Goal: Task Accomplishment & Management: Manage account settings

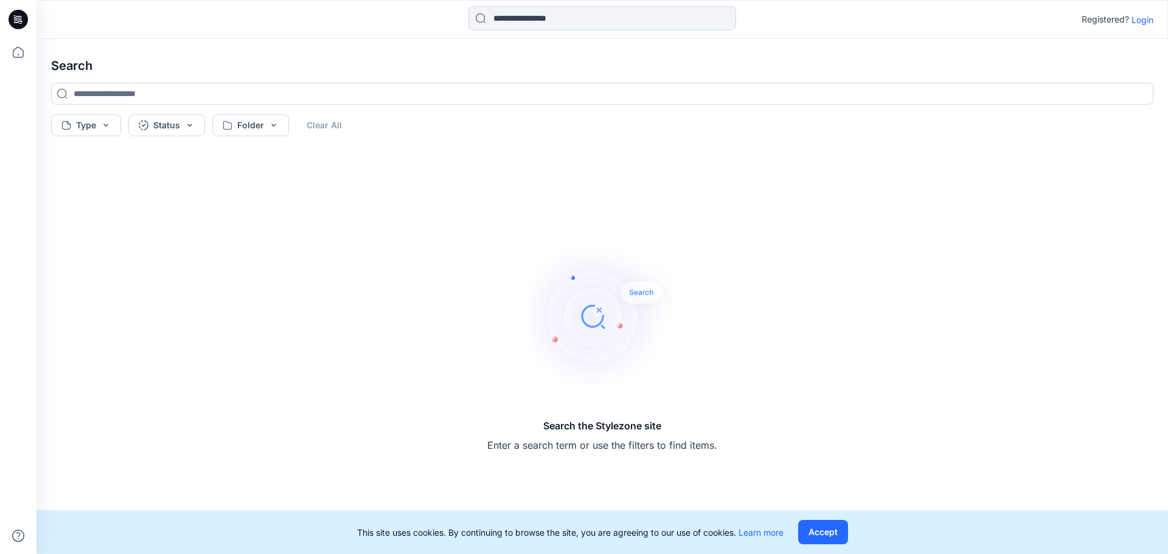
click at [29, 26] on div at bounding box center [18, 19] width 39 height 39
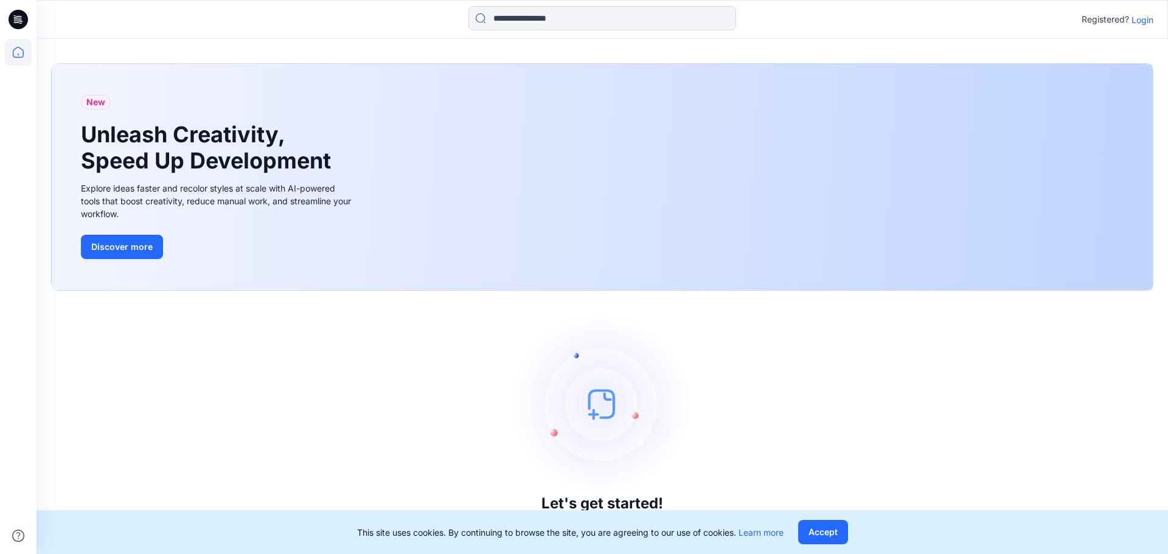
click at [1140, 27] on div "Registered? Login" at bounding box center [601, 19] width 1131 height 27
click at [1140, 24] on p "Login" at bounding box center [1142, 19] width 22 height 13
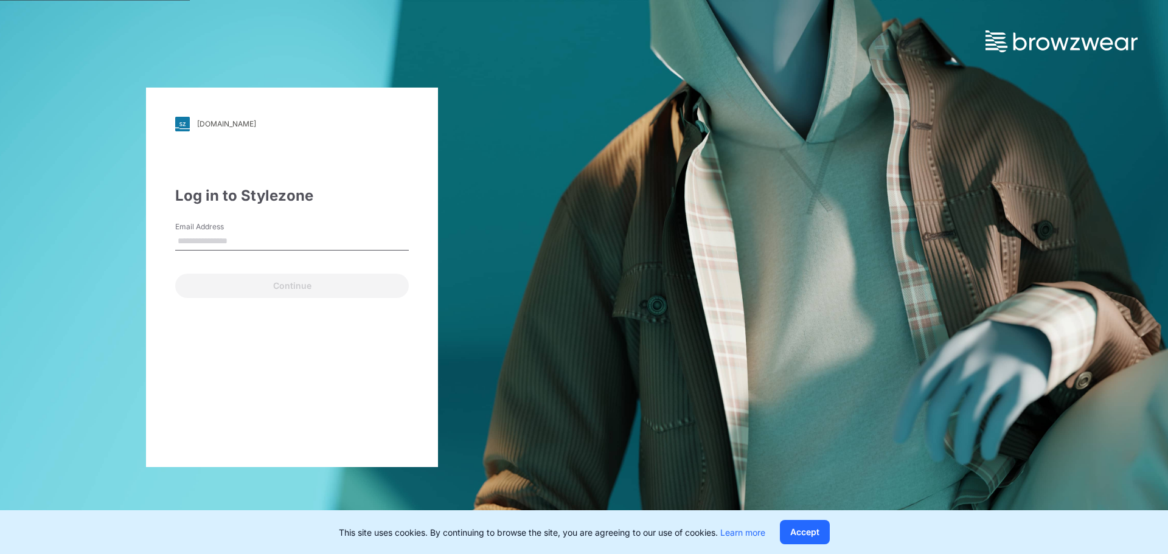
type input "**********"
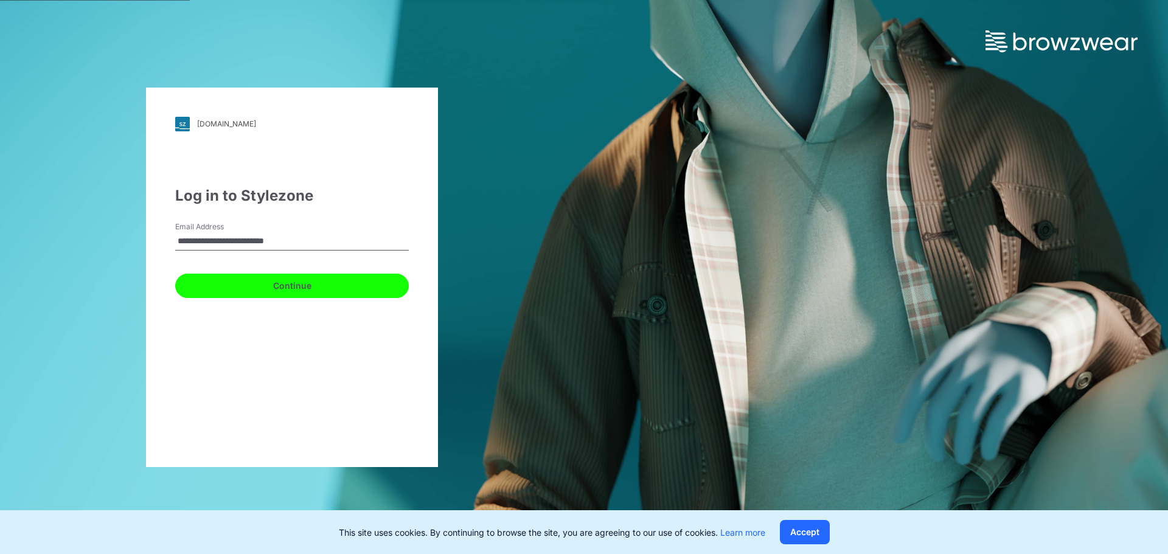
click at [275, 288] on button "Continue" at bounding box center [292, 286] width 234 height 24
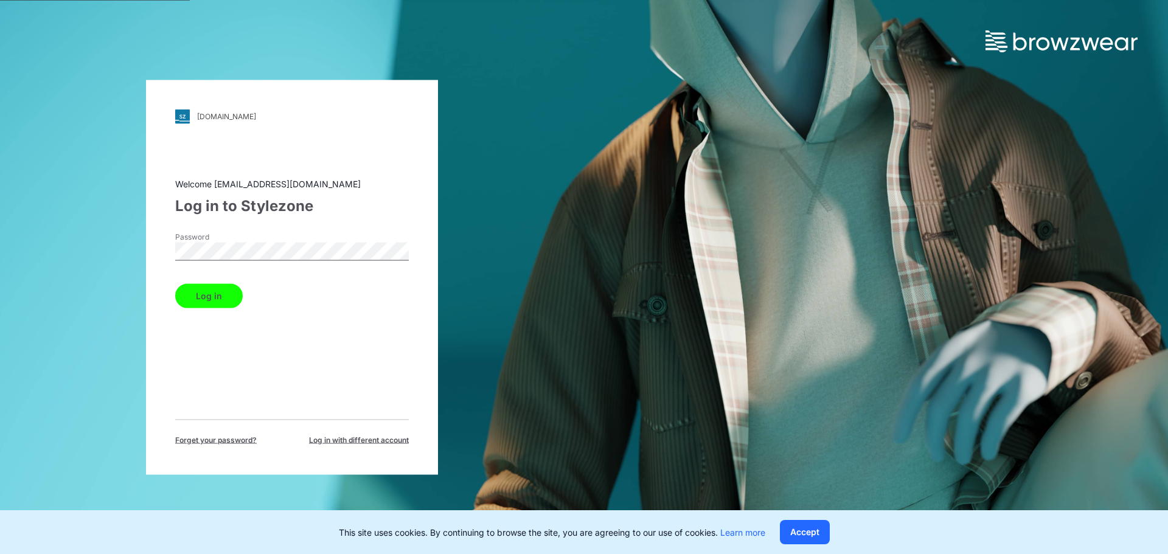
click at [207, 298] on button "Log in" at bounding box center [209, 295] width 68 height 24
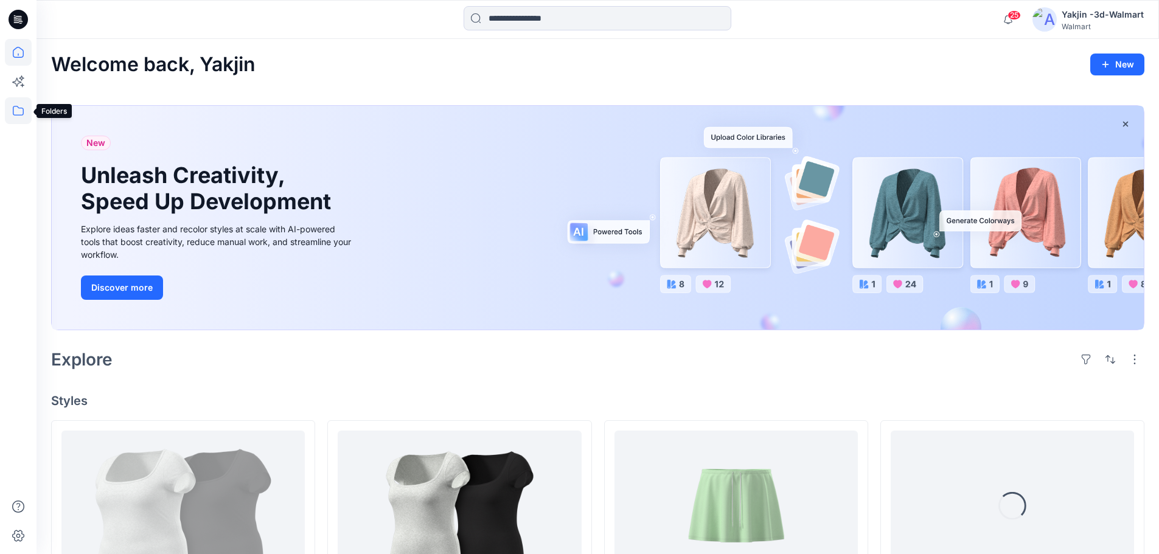
click at [16, 116] on icon at bounding box center [18, 110] width 27 height 27
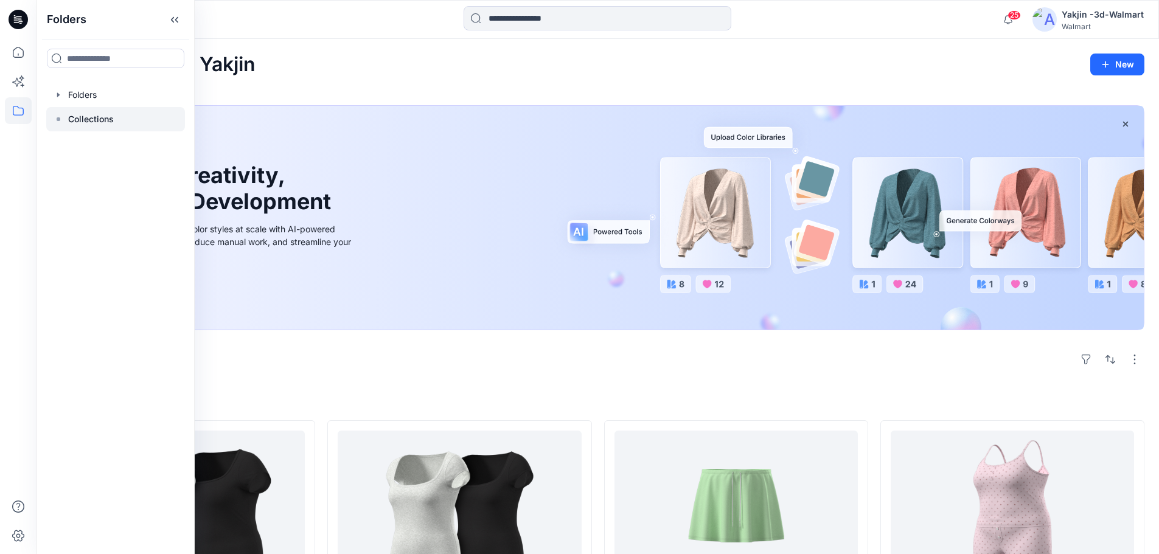
click at [102, 116] on p "Collections" at bounding box center [91, 119] width 46 height 15
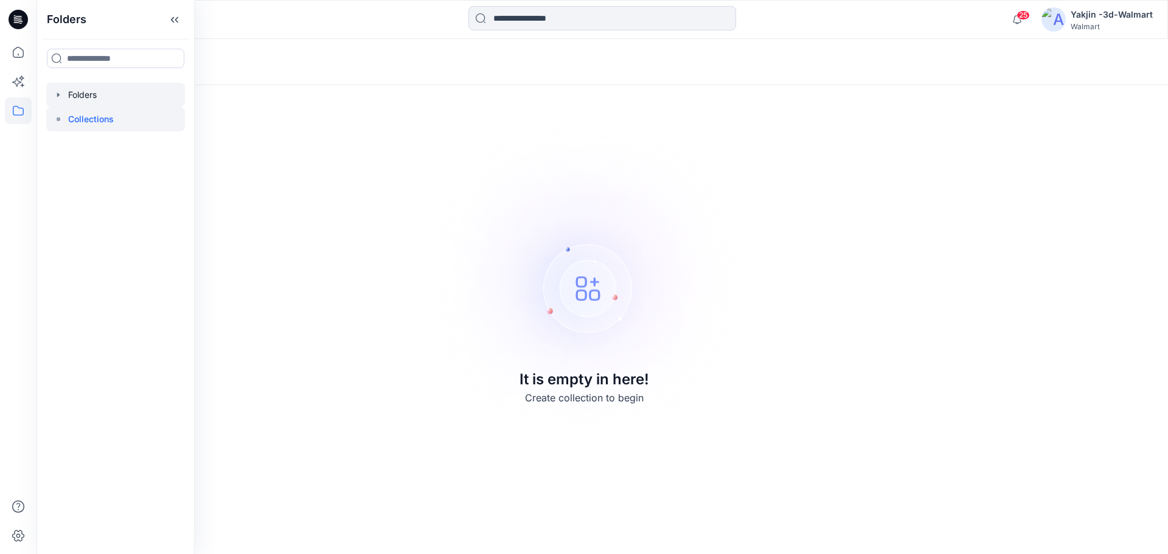
click at [58, 95] on icon "button" at bounding box center [58, 94] width 2 height 4
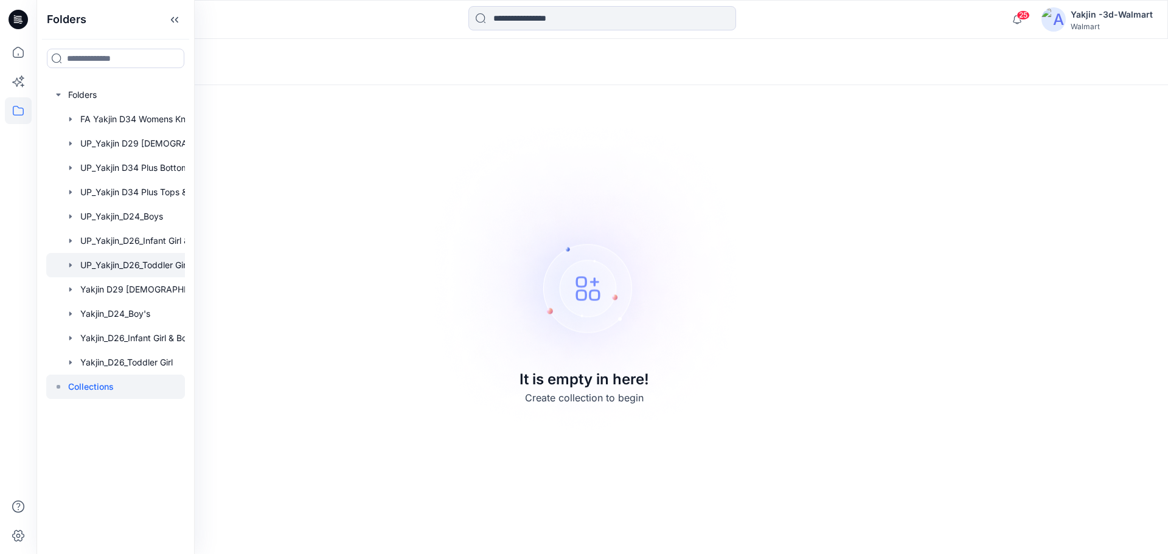
click at [153, 267] on div at bounding box center [131, 265] width 170 height 24
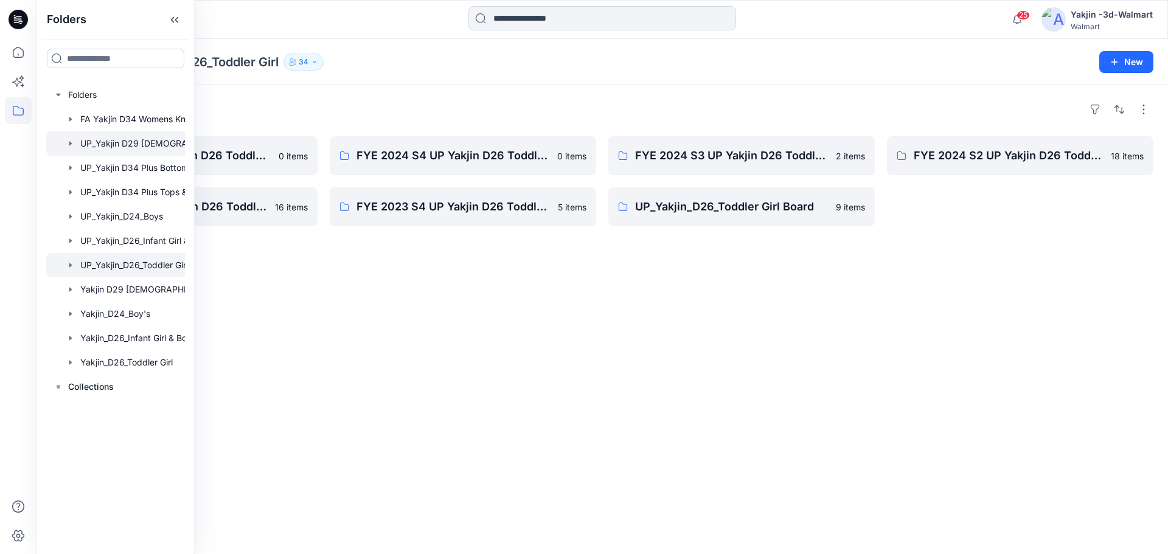
click at [168, 145] on div at bounding box center [131, 143] width 170 height 24
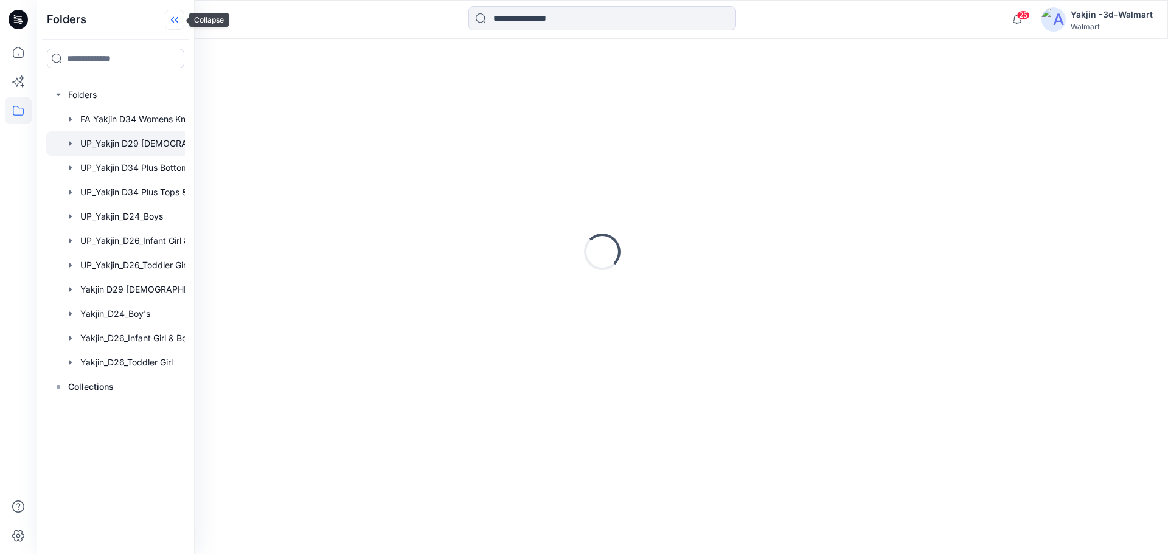
click at [178, 27] on icon at bounding box center [174, 20] width 19 height 20
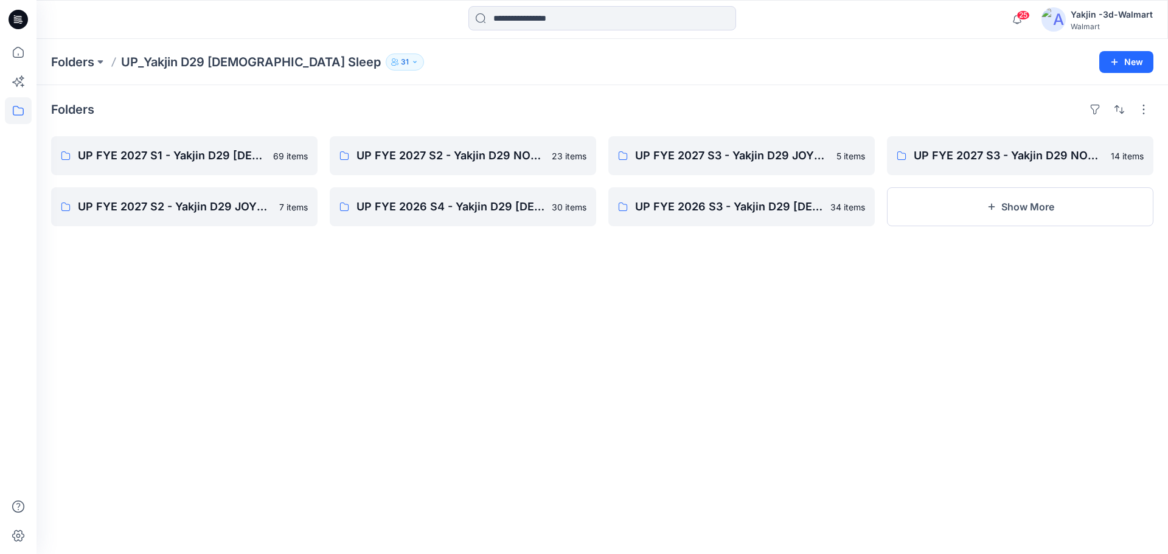
click at [511, 288] on div "Folders UP FYE 2027 S1 - Yakjin D29 Ladies Sleepwear 69 items UP FYE 2027 S2 - …" at bounding box center [601, 319] width 1131 height 469
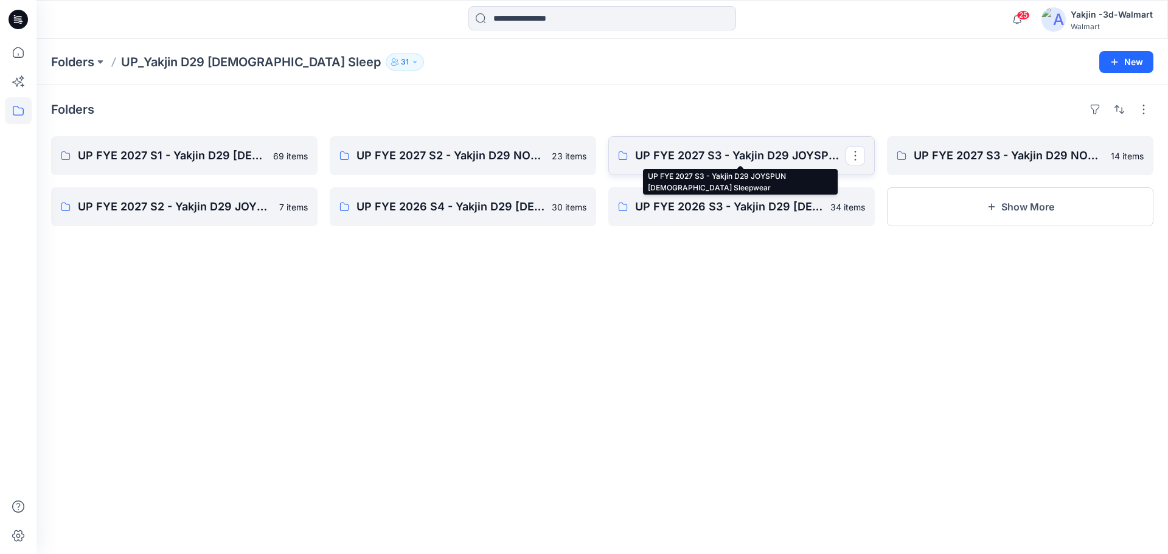
click at [777, 158] on p "UP FYE 2027 S3 - Yakjin D29 JOYSPUN [DEMOGRAPHIC_DATA] Sleepwear" at bounding box center [740, 155] width 210 height 17
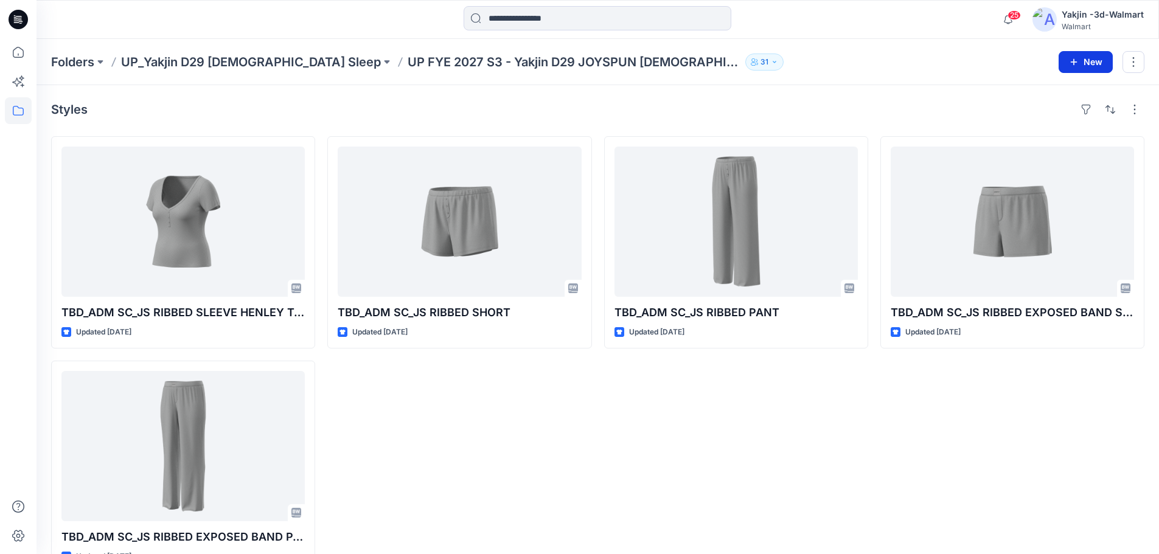
click at [1080, 61] on button "New" at bounding box center [1085, 62] width 54 height 22
click at [987, 516] on div "TBD_ADM SC_JS RIBBED EXPOSED BAND SHORT Updated 11 days ago Need To Review - De…" at bounding box center [1012, 354] width 264 height 437
click at [663, 474] on div "TBD_ADM SC_JS RIBBED PANT Updated 11 days ago" at bounding box center [736, 354] width 264 height 437
click at [937, 433] on div "TBD_ADM SC_JS RIBBED EXPOSED BAND SHORT Updated 11 days ago" at bounding box center [1012, 354] width 264 height 437
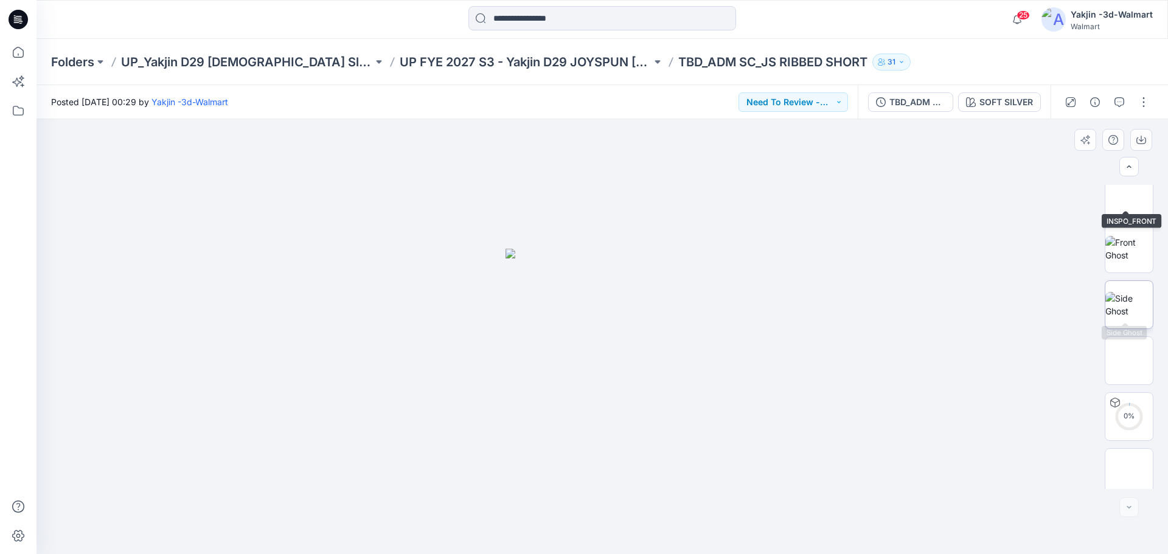
scroll to position [136, 0]
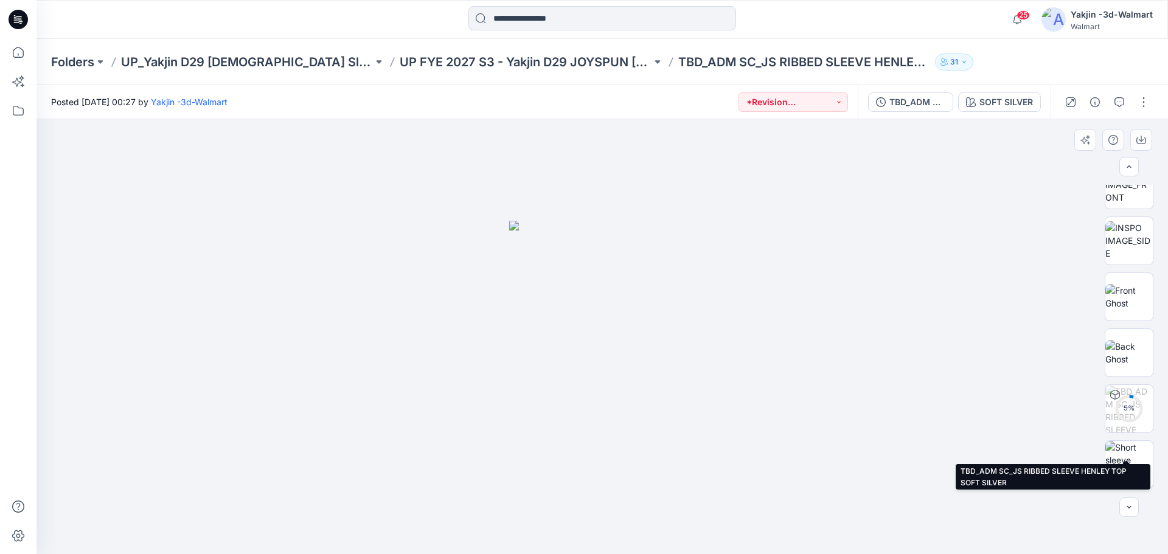
scroll to position [15, 0]
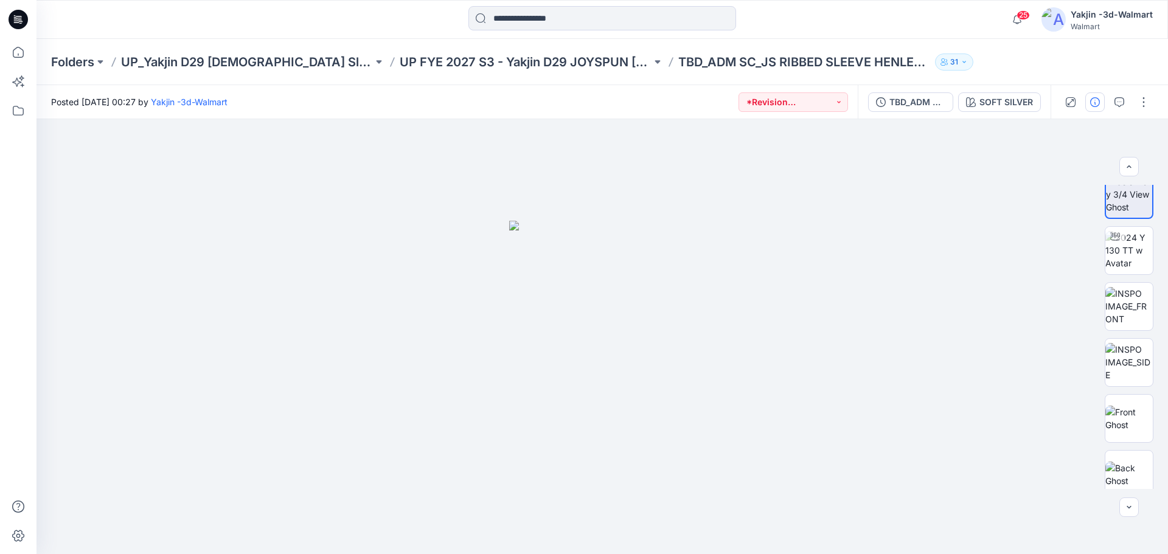
click at [1094, 104] on icon "button" at bounding box center [1095, 102] width 10 height 10
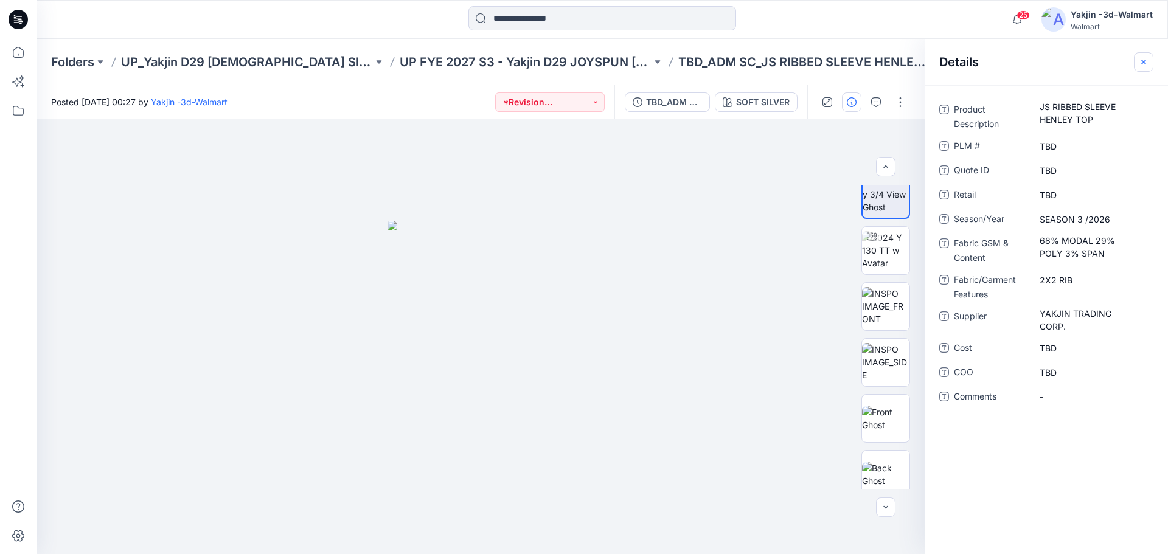
click at [1143, 62] on icon "button" at bounding box center [1143, 61] width 5 height 5
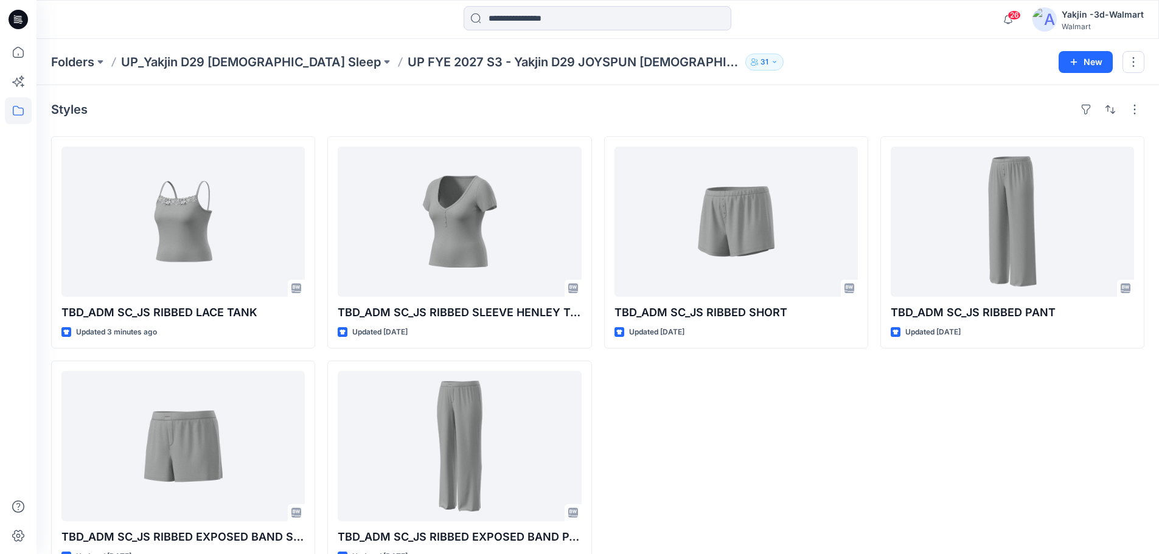
click at [737, 426] on div "TBD_ADM SC_JS RIBBED SHORT Updated [DATE]" at bounding box center [736, 354] width 264 height 437
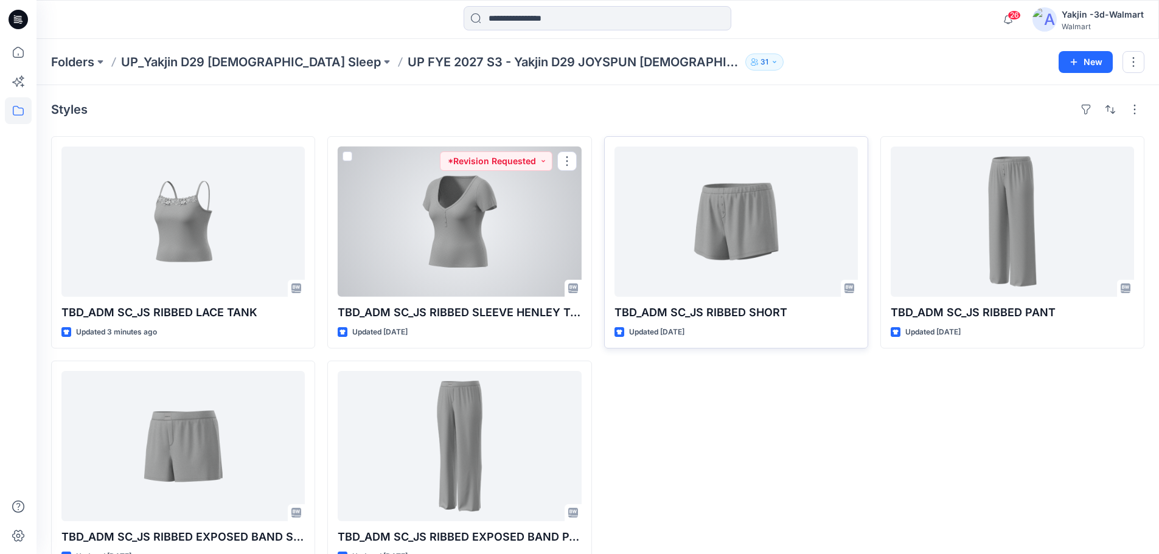
drag, startPoint x: 434, startPoint y: 185, endPoint x: 741, endPoint y: 201, distance: 308.2
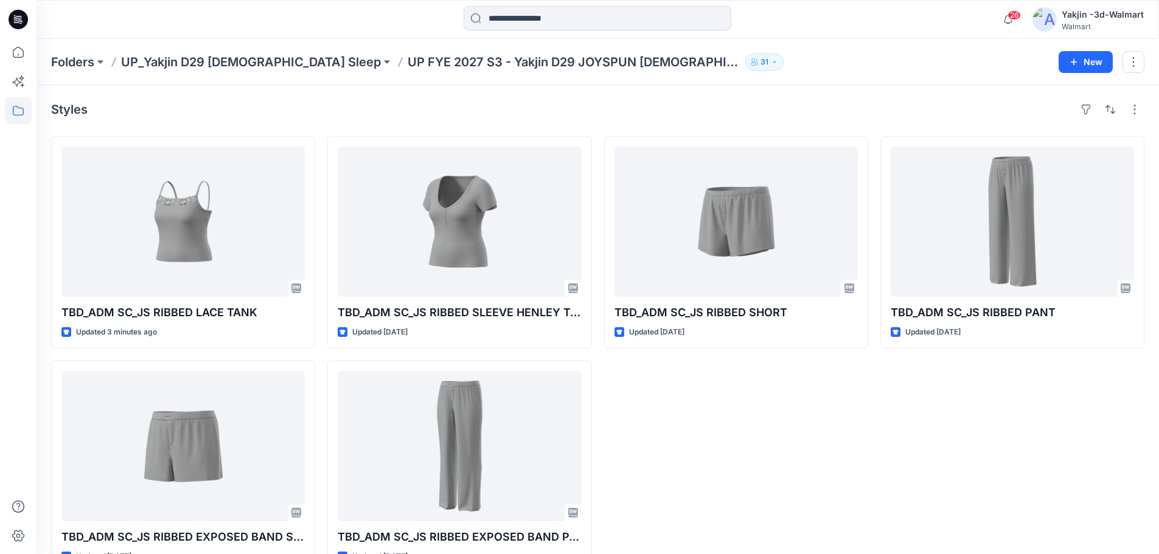
click at [810, 459] on div "TBD_ADM SC_JS RIBBED SHORT Updated [DATE]" at bounding box center [736, 354] width 264 height 437
click at [720, 453] on div "TBD_ADM SC_JS RIBBED SHORT Updated [DATE]" at bounding box center [736, 354] width 264 height 437
click at [708, 386] on div "TBD_ADM SC_JS RIBBED SHORT Updated [DATE]" at bounding box center [736, 354] width 264 height 437
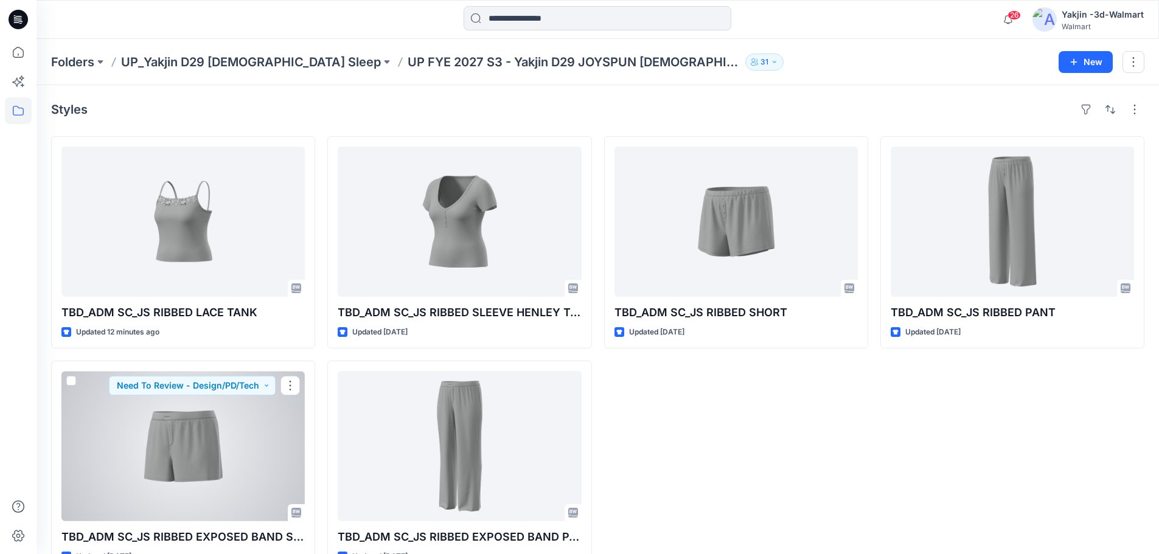
drag, startPoint x: 251, startPoint y: 421, endPoint x: 771, endPoint y: 423, distance: 520.1
click at [771, 423] on div "TBD_ADM SC_JS RIBBED SHORT Updated [DATE]" at bounding box center [736, 354] width 264 height 437
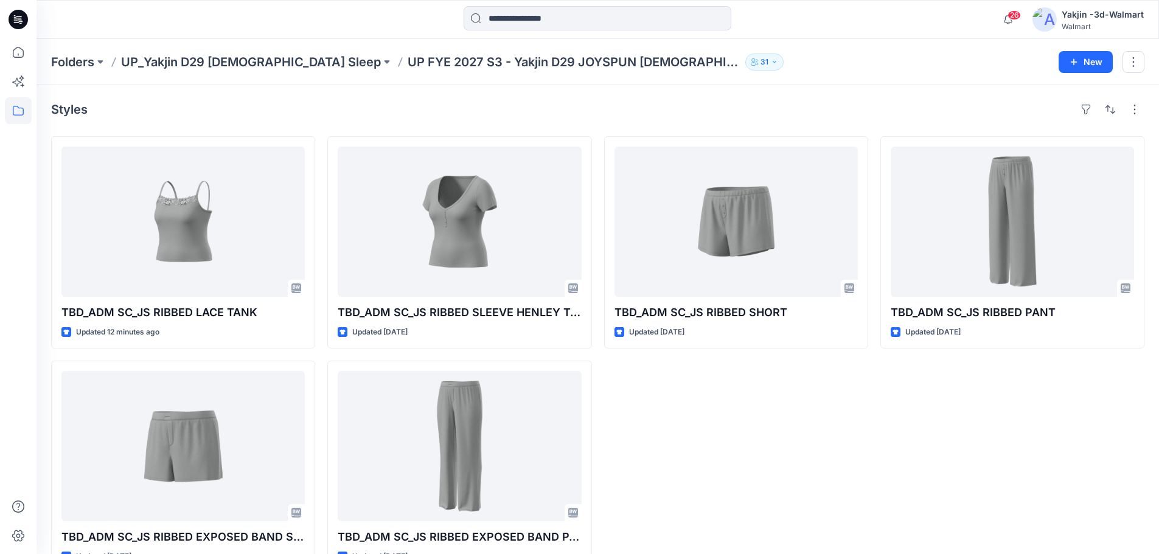
click at [713, 386] on div "TBD_ADM SC_JS RIBBED SHORT Updated [DATE]" at bounding box center [736, 354] width 264 height 437
click at [982, 488] on div "TBD_ADM SC_JS RIBBED PANT Updated 11 days ago" at bounding box center [1012, 354] width 264 height 437
click at [844, 443] on div "TBD_ADM SC_JS RIBBED SHORT Updated [DATE]" at bounding box center [736, 354] width 264 height 437
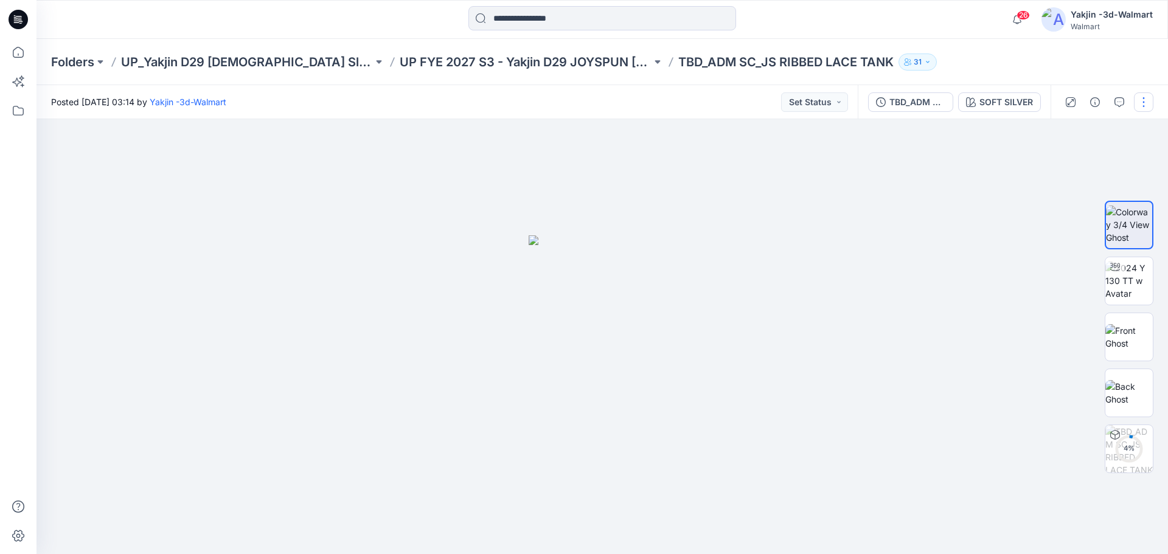
click at [1147, 99] on button "button" at bounding box center [1143, 101] width 19 height 19
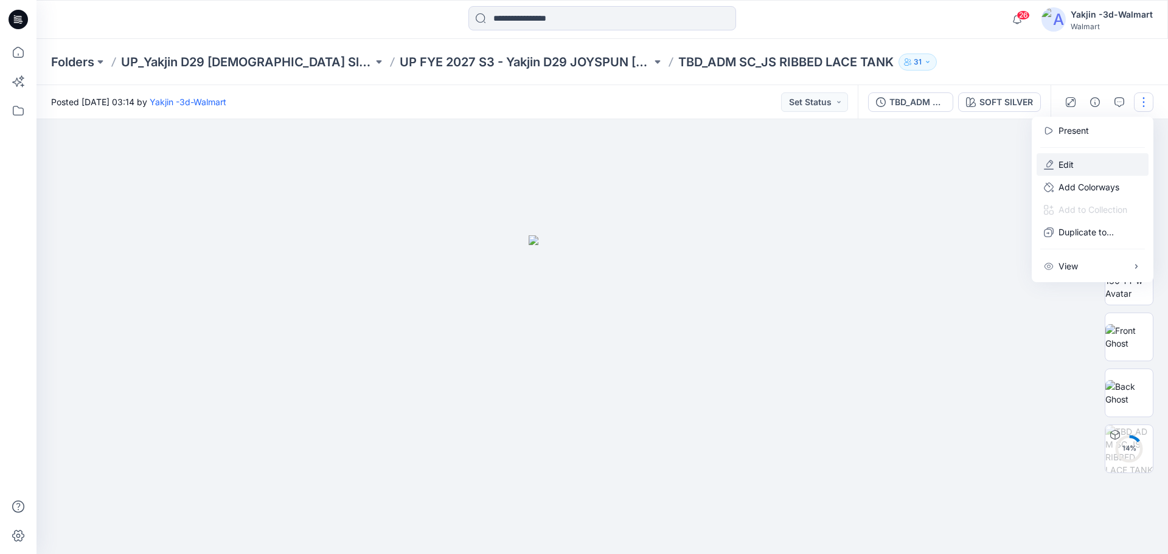
click at [1089, 159] on button "Edit" at bounding box center [1092, 164] width 112 height 23
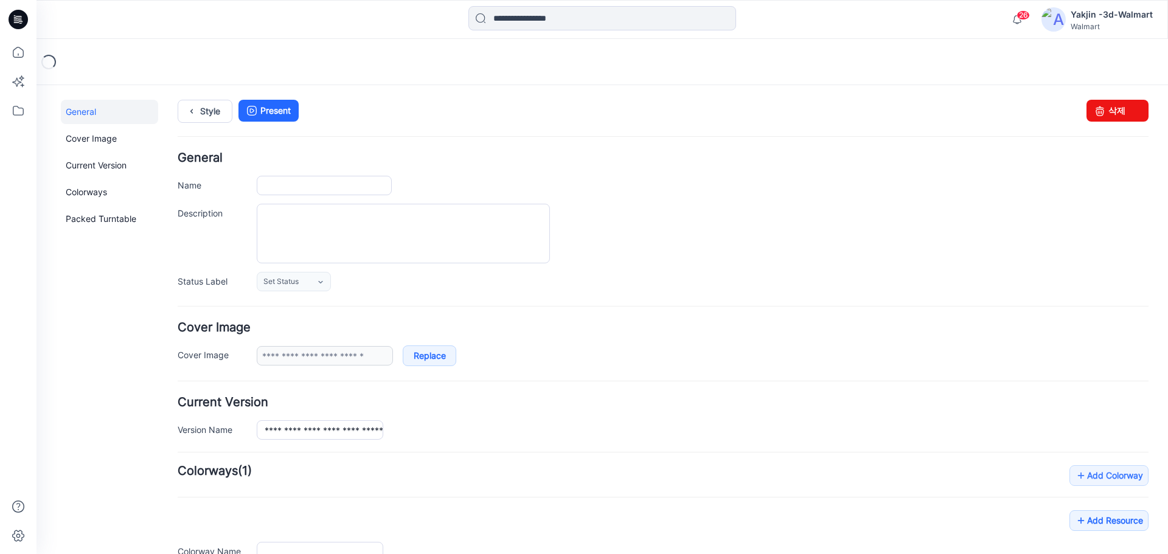
type input "**********"
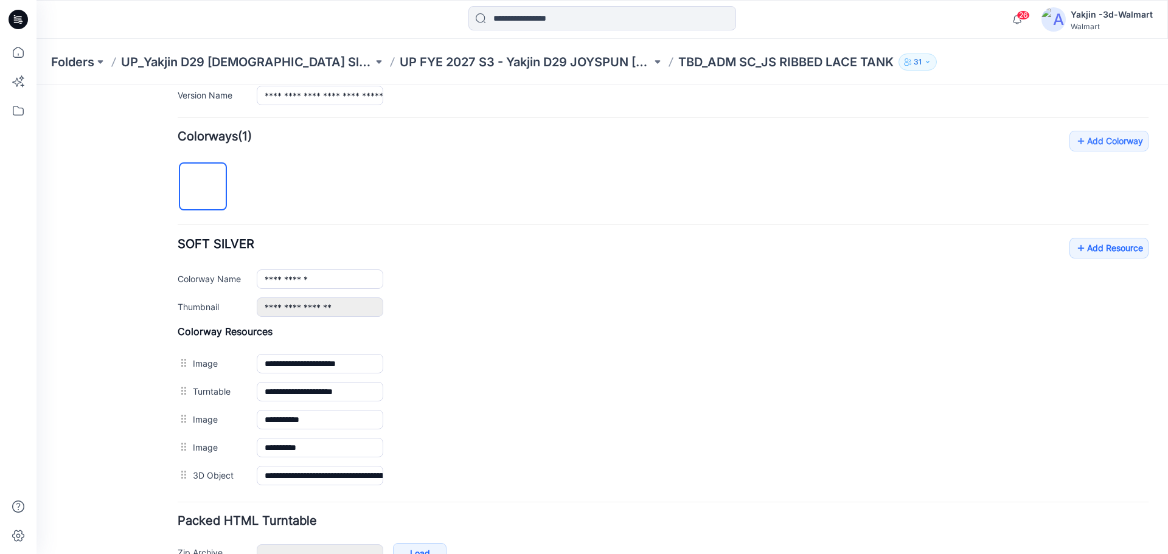
scroll to position [365, 0]
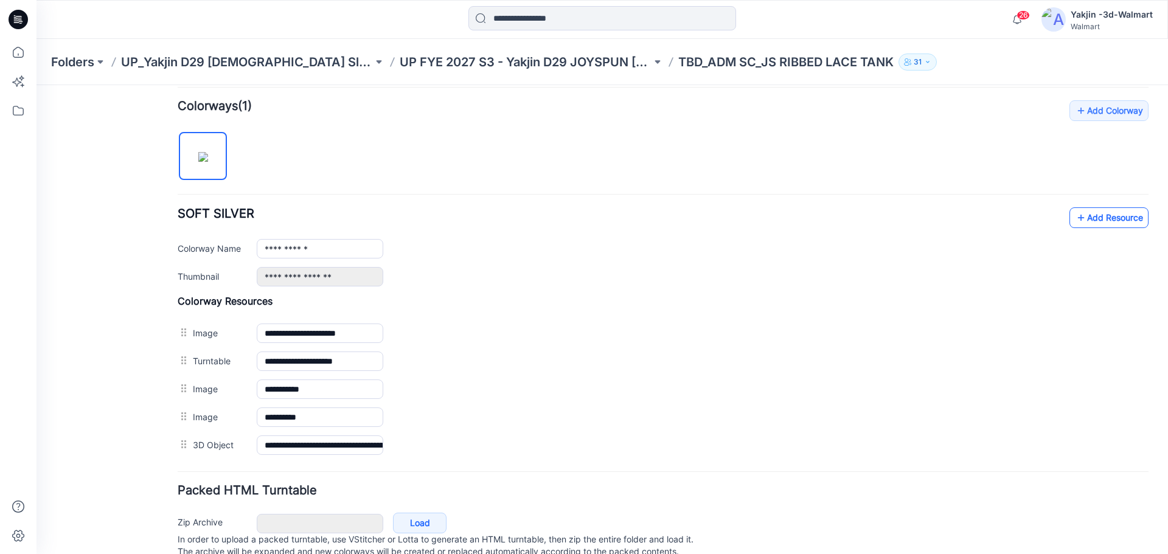
click at [1091, 216] on link "Add Resource" at bounding box center [1108, 217] width 79 height 21
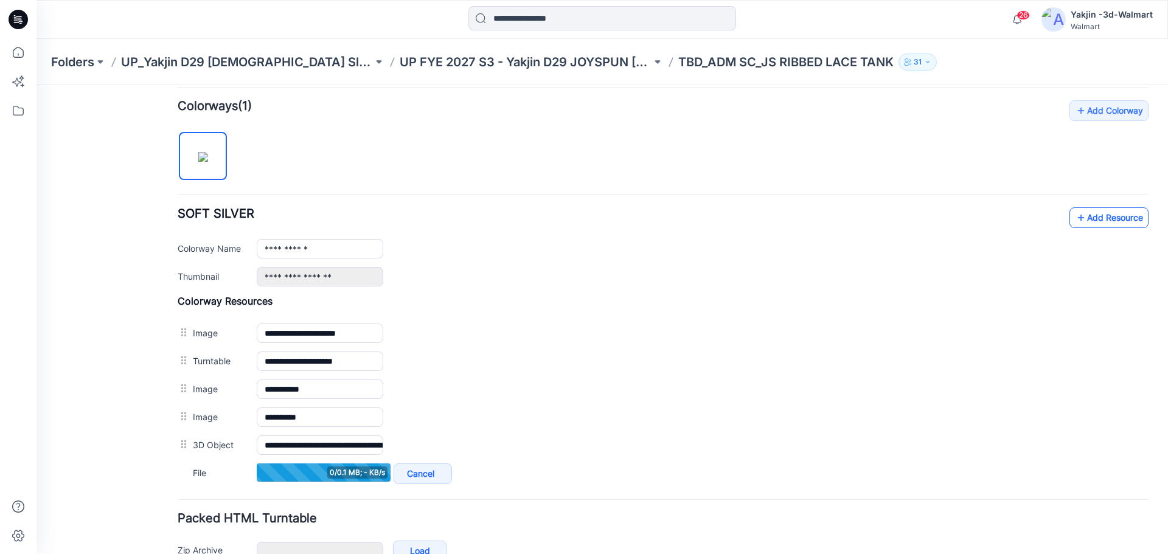
click at [1101, 221] on link "Add Resource" at bounding box center [1108, 217] width 79 height 21
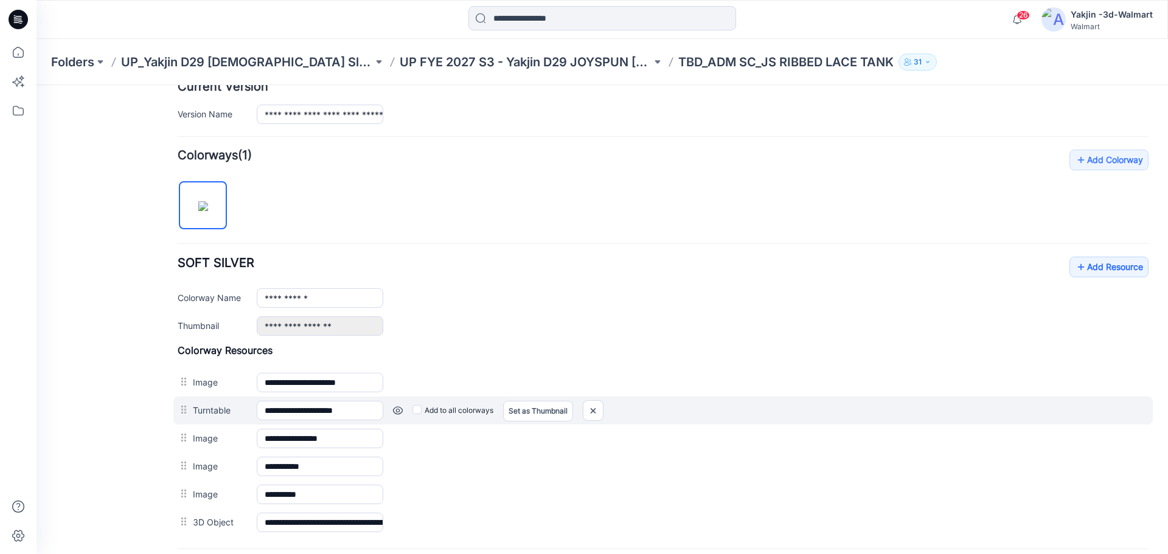
scroll to position [437, 0]
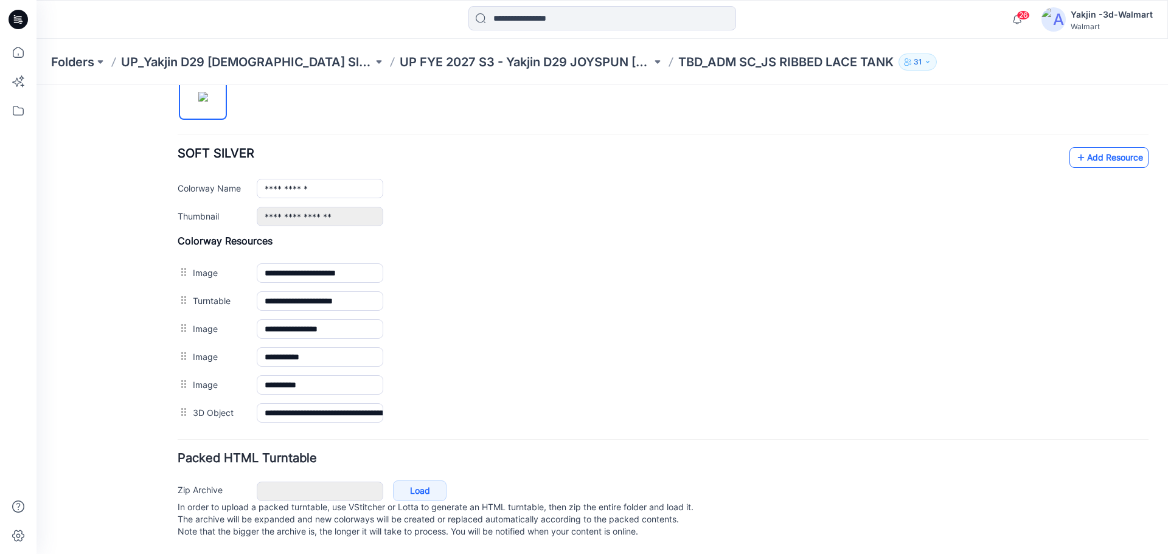
click at [1116, 152] on link "Add Resource" at bounding box center [1108, 157] width 79 height 21
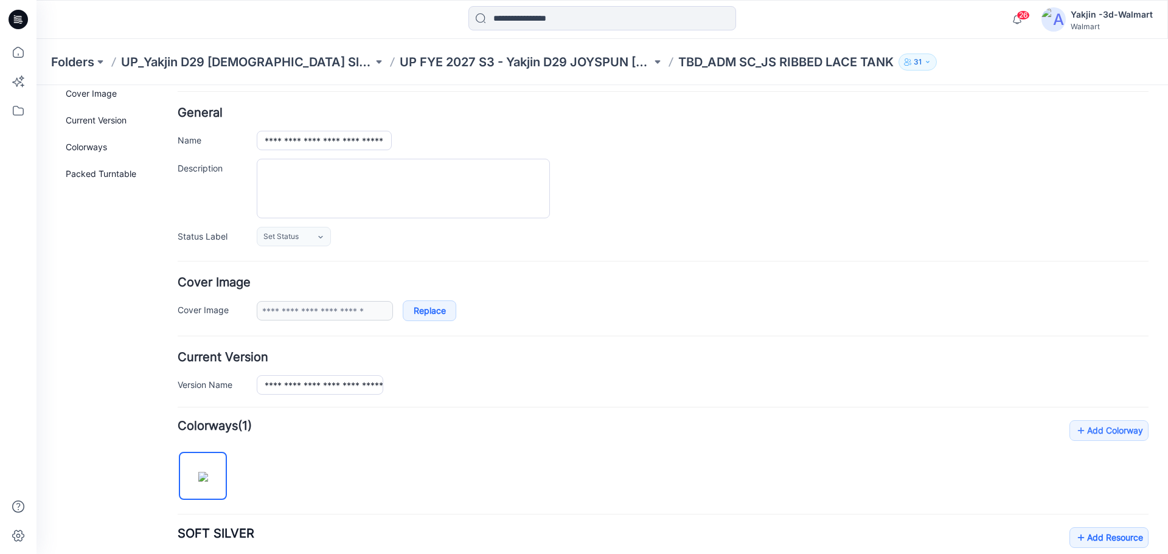
scroll to position [0, 0]
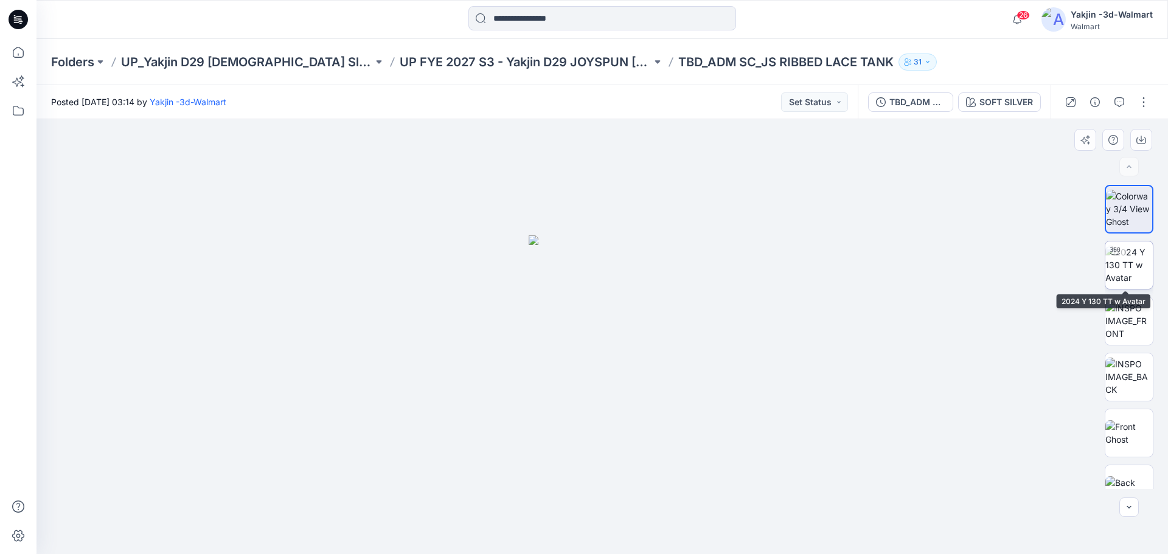
click at [1142, 270] on img at bounding box center [1128, 265] width 47 height 38
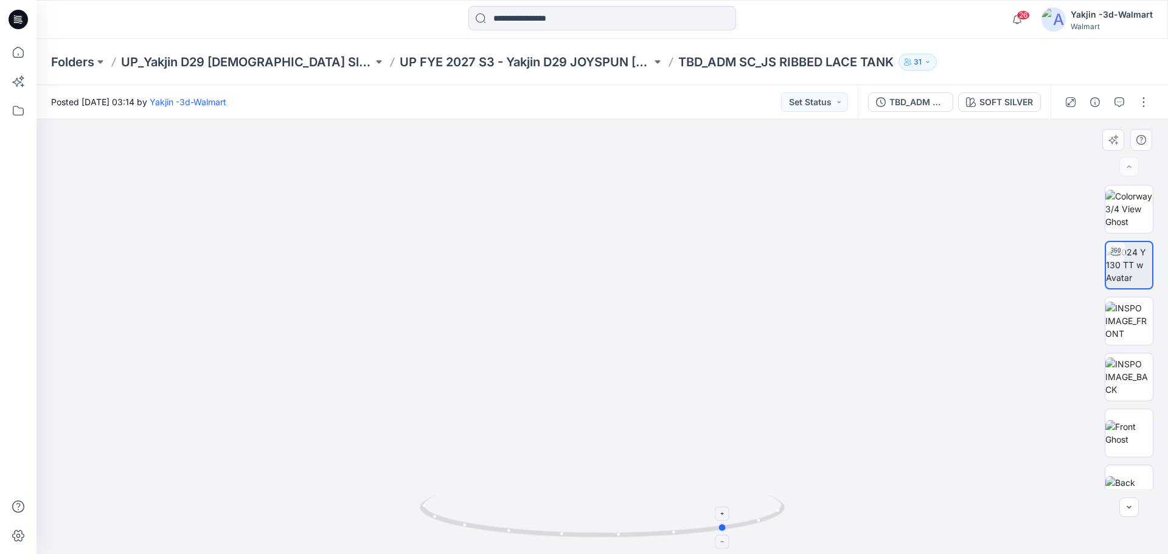
drag, startPoint x: 597, startPoint y: 539, endPoint x: 721, endPoint y: 523, distance: 125.7
click at [721, 523] on icon at bounding box center [604, 518] width 368 height 46
drag, startPoint x: 642, startPoint y: 406, endPoint x: 647, endPoint y: 335, distance: 71.3
drag, startPoint x: 633, startPoint y: 543, endPoint x: 889, endPoint y: 502, distance: 259.3
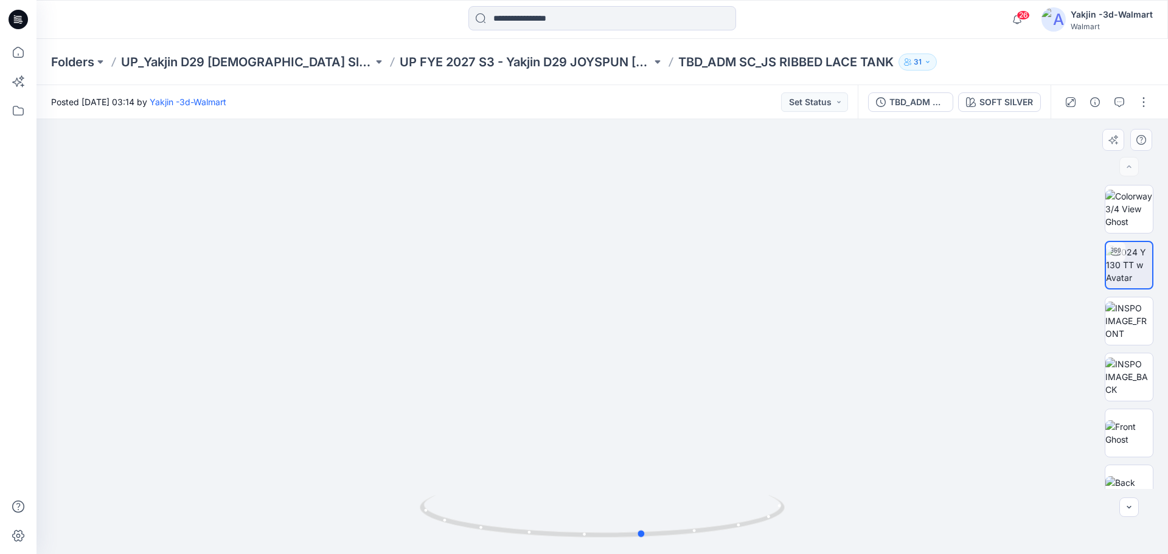
click at [889, 502] on div at bounding box center [601, 336] width 1131 height 435
drag, startPoint x: 593, startPoint y: 259, endPoint x: 613, endPoint y: 465, distance: 206.6
drag, startPoint x: 617, startPoint y: 314, endPoint x: 618, endPoint y: 324, distance: 9.1
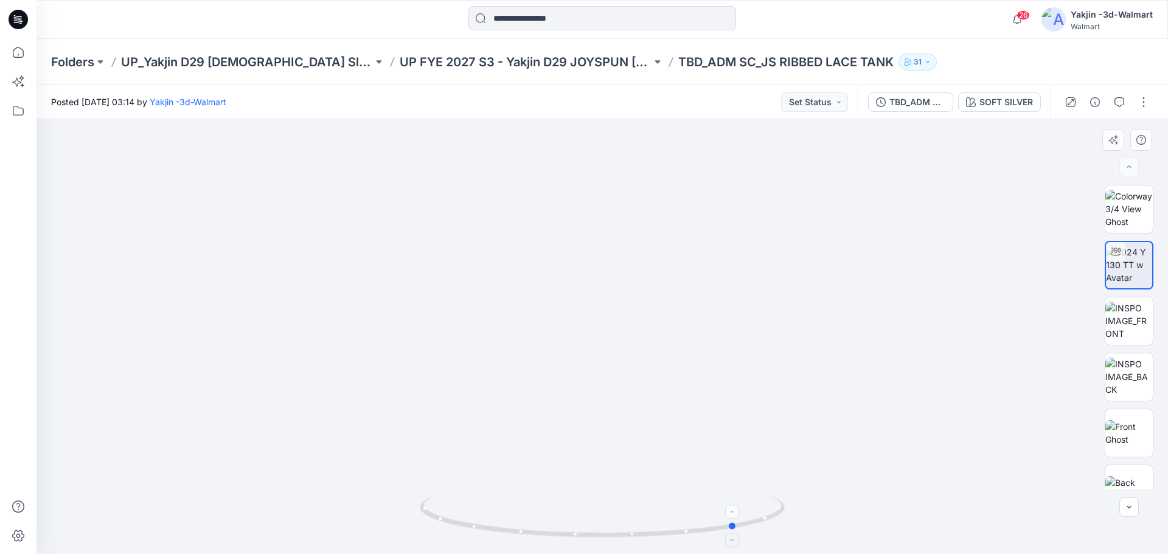
drag, startPoint x: 567, startPoint y: 537, endPoint x: 661, endPoint y: 529, distance: 94.0
click at [661, 529] on icon at bounding box center [604, 518] width 368 height 46
drag, startPoint x: 710, startPoint y: 544, endPoint x: 693, endPoint y: 541, distance: 17.3
click at [693, 541] on img at bounding box center [602, 524] width 365 height 59
drag, startPoint x: 679, startPoint y: 470, endPoint x: 585, endPoint y: 280, distance: 212.7
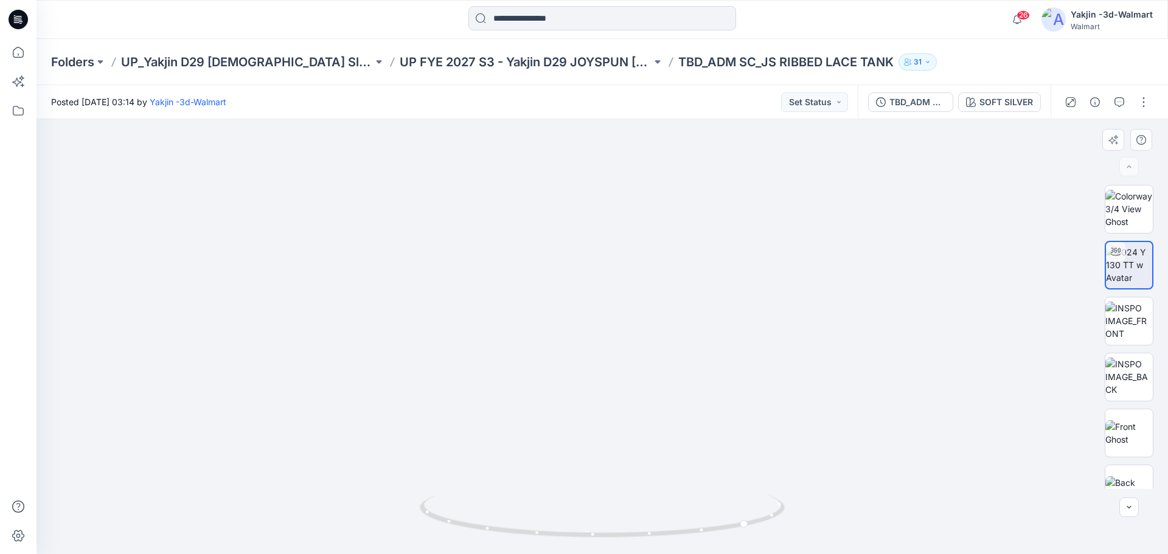
drag, startPoint x: 564, startPoint y: 366, endPoint x: 629, endPoint y: 470, distance: 122.4
drag, startPoint x: 609, startPoint y: 530, endPoint x: 474, endPoint y: 516, distance: 135.1
click at [474, 516] on icon at bounding box center [604, 518] width 368 height 46
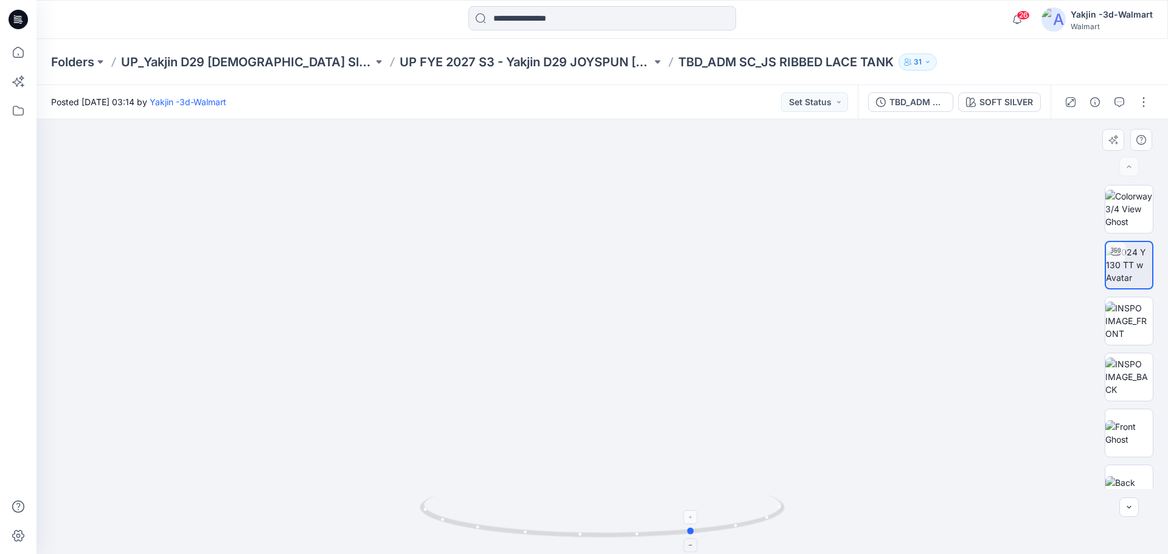
drag, startPoint x: 587, startPoint y: 541, endPoint x: 622, endPoint y: 538, distance: 35.4
click at [622, 538] on icon at bounding box center [604, 518] width 368 height 46
click at [1125, 327] on img at bounding box center [1128, 321] width 47 height 38
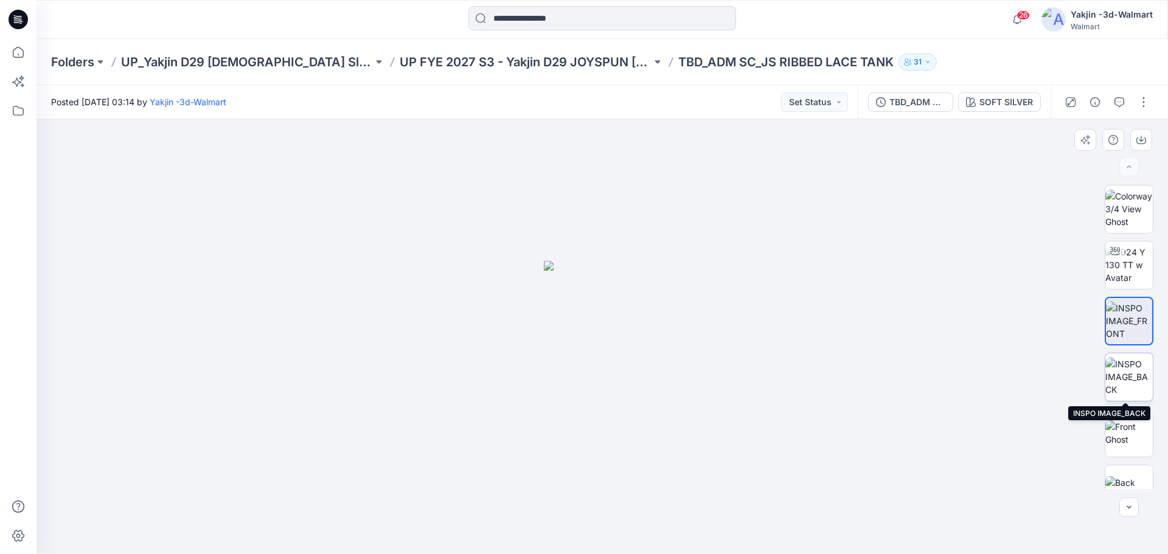
click at [1131, 372] on img at bounding box center [1128, 377] width 47 height 38
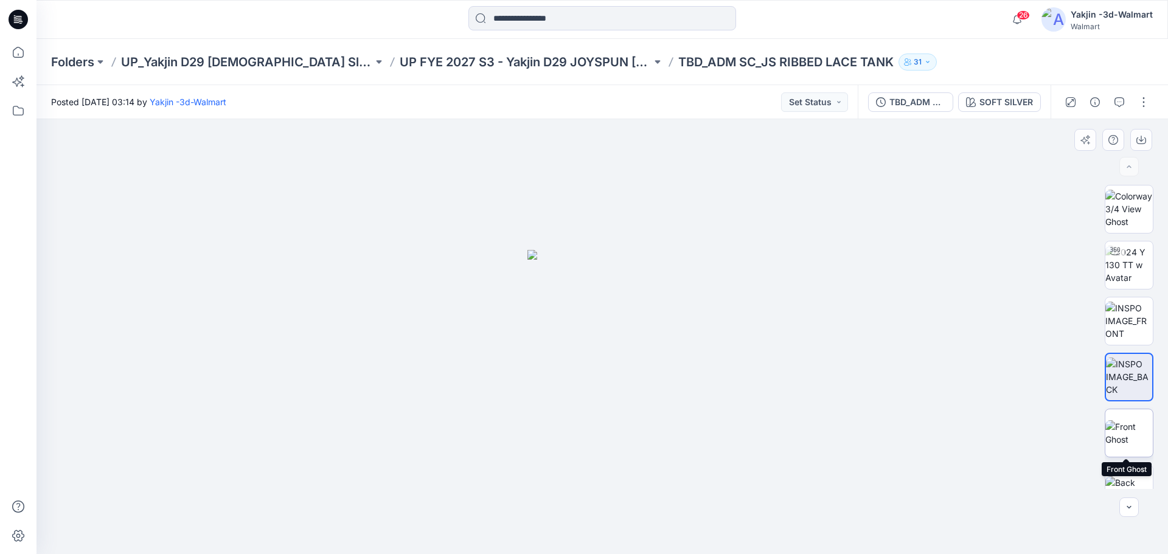
click at [1131, 437] on img at bounding box center [1128, 433] width 47 height 26
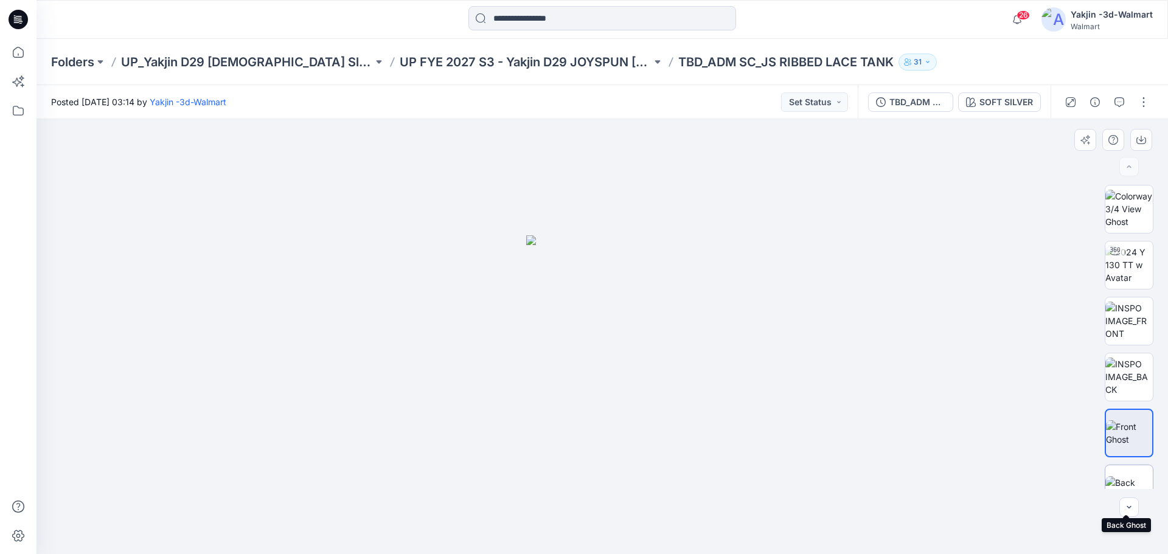
click at [1136, 476] on img at bounding box center [1128, 489] width 47 height 26
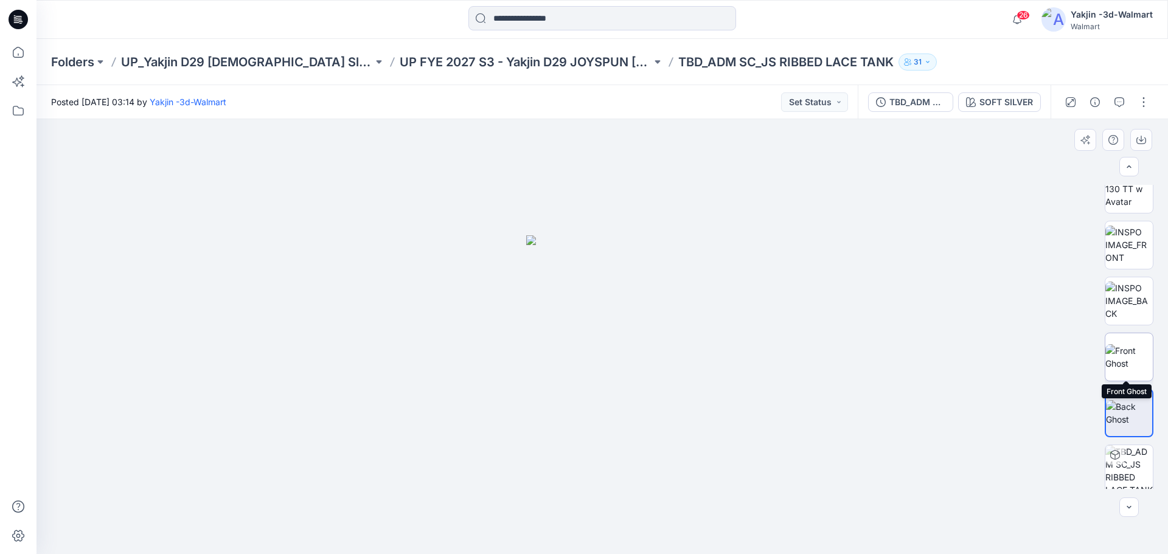
scroll to position [80, 0]
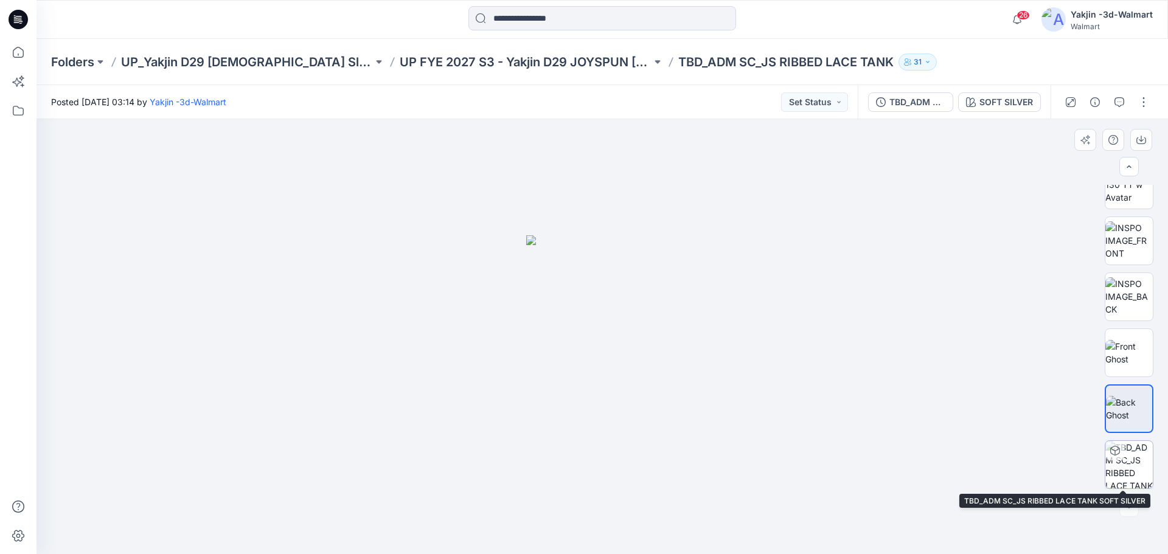
click at [1131, 449] on img at bounding box center [1128, 464] width 47 height 47
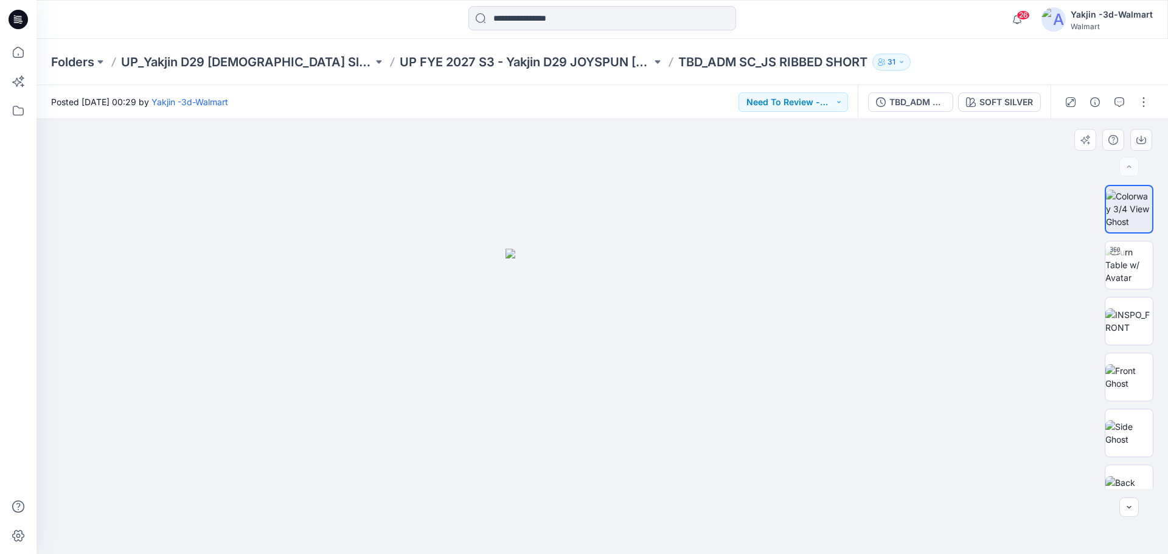
drag, startPoint x: 788, startPoint y: 437, endPoint x: 763, endPoint y: 431, distance: 25.8
click at [788, 437] on div at bounding box center [601, 336] width 1131 height 435
click at [1125, 378] on img at bounding box center [1128, 377] width 47 height 26
click at [1122, 267] on img at bounding box center [1128, 265] width 47 height 38
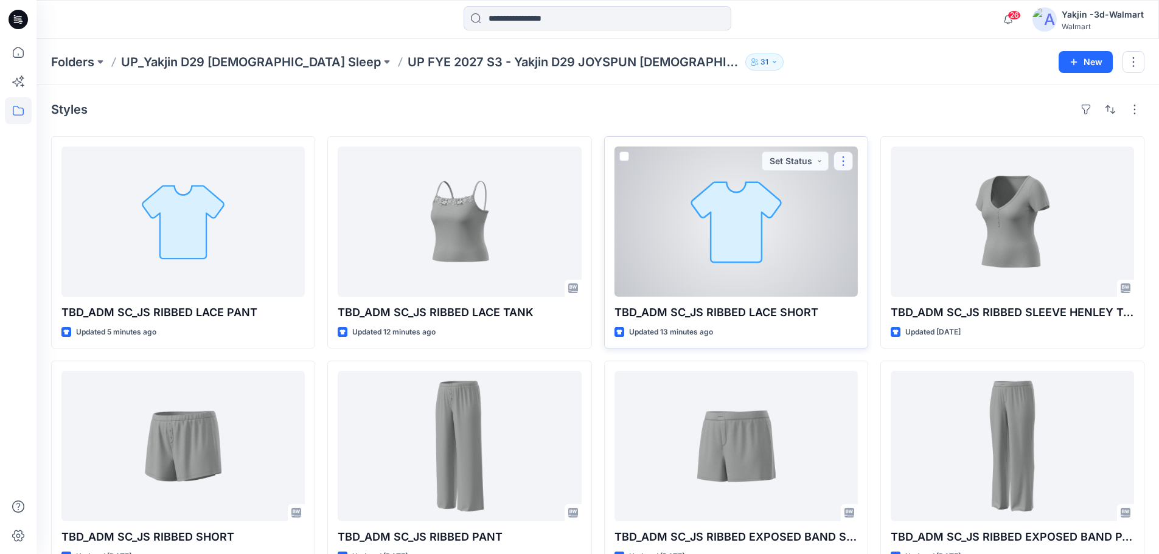
click at [844, 164] on button "button" at bounding box center [842, 160] width 19 height 19
click at [885, 193] on button "Edit" at bounding box center [901, 189] width 131 height 23
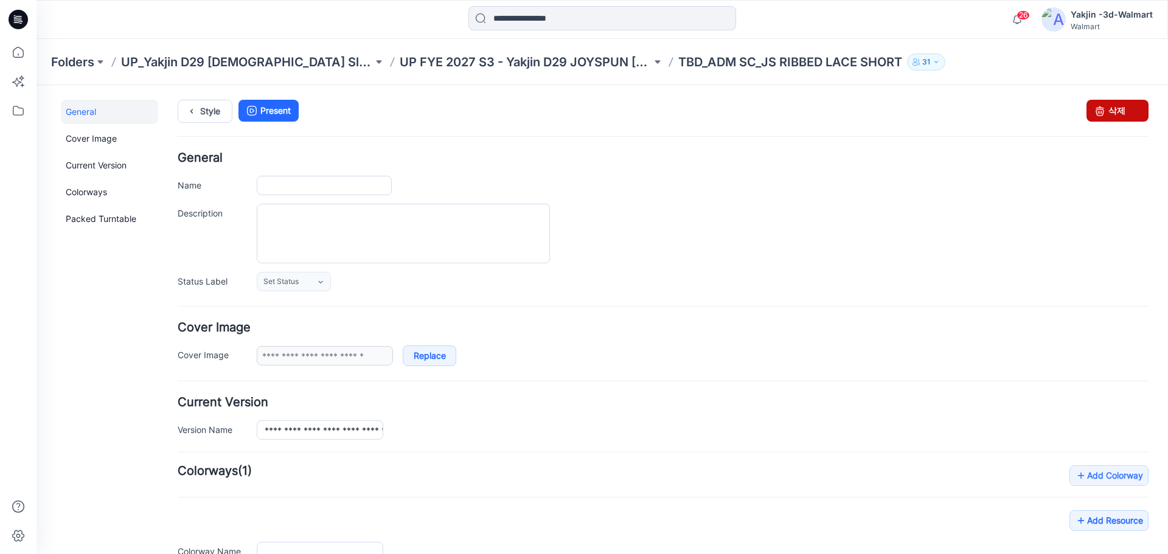
type input "**********"
drag, startPoint x: 1123, startPoint y: 109, endPoint x: 687, endPoint y: 141, distance: 437.3
click at [1123, 109] on link "삭제" at bounding box center [1117, 111] width 62 height 22
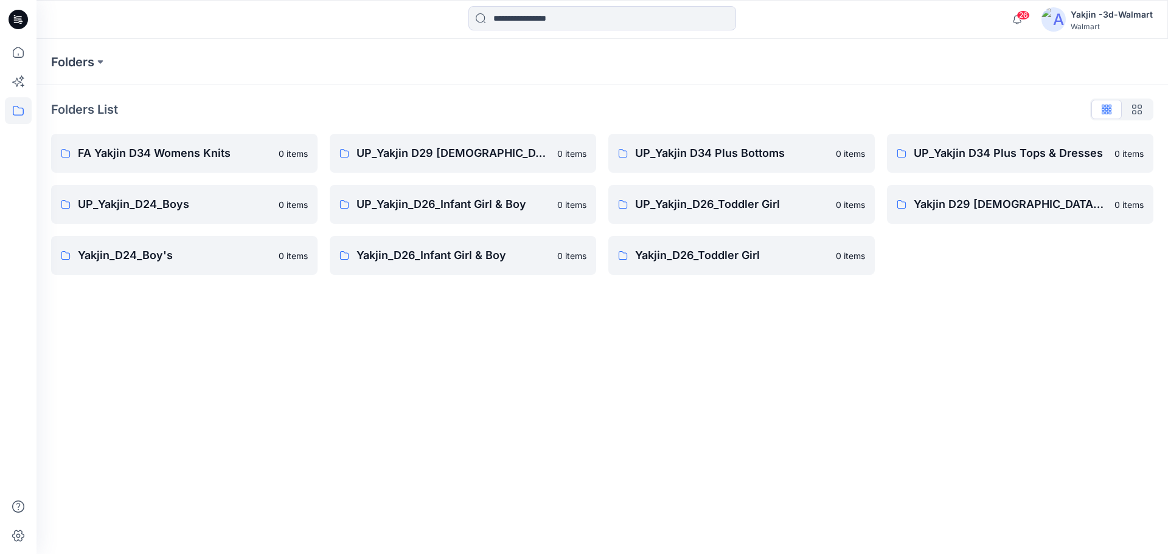
drag, startPoint x: 303, startPoint y: 122, endPoint x: 300, endPoint y: 114, distance: 8.3
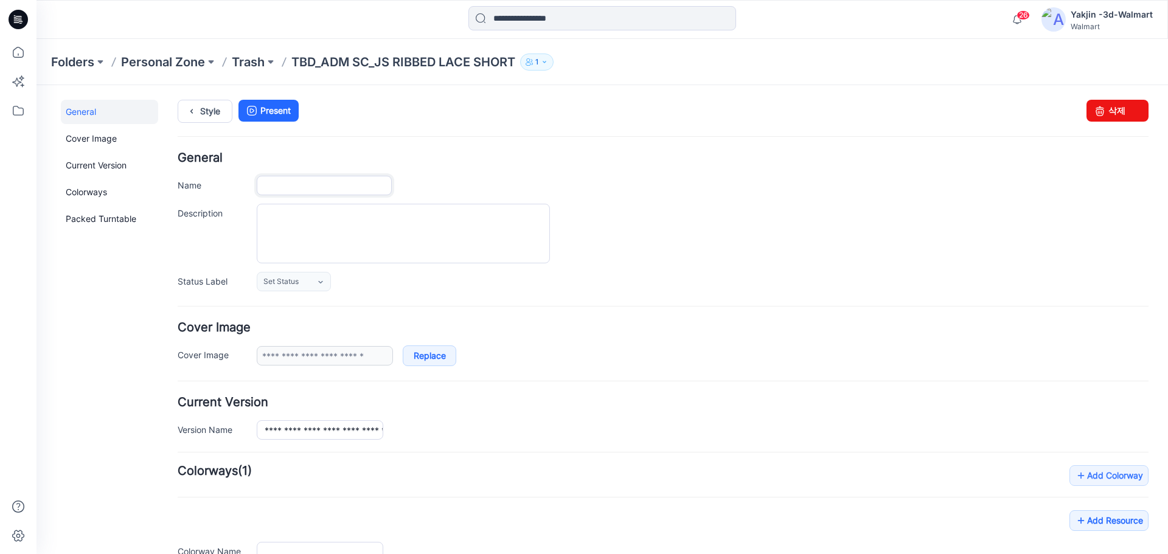
type input "**********"
click at [16, 57] on icon at bounding box center [18, 52] width 27 height 27
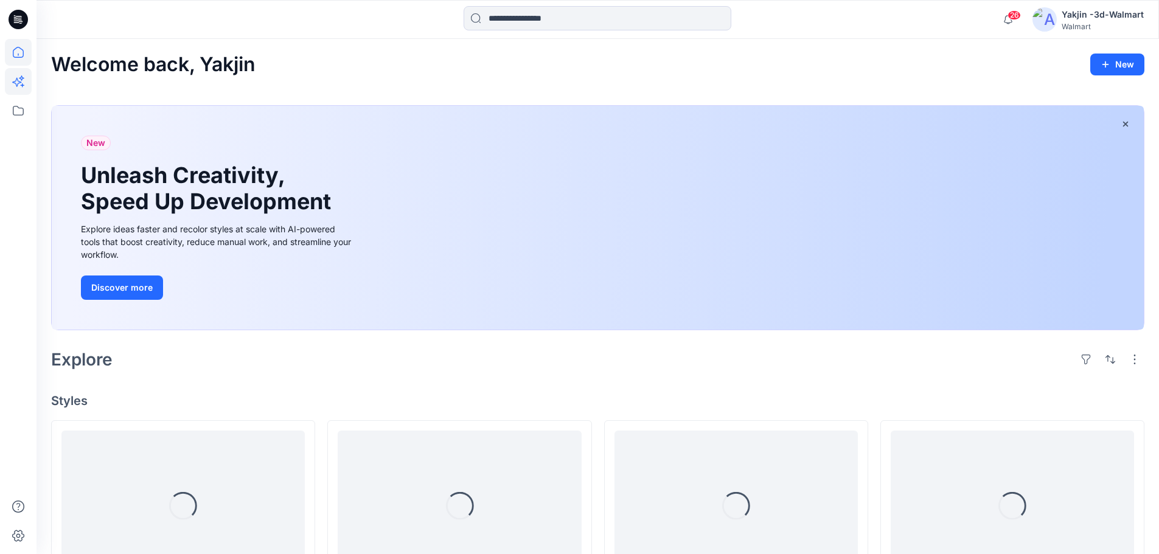
click at [20, 83] on icon at bounding box center [16, 82] width 9 height 9
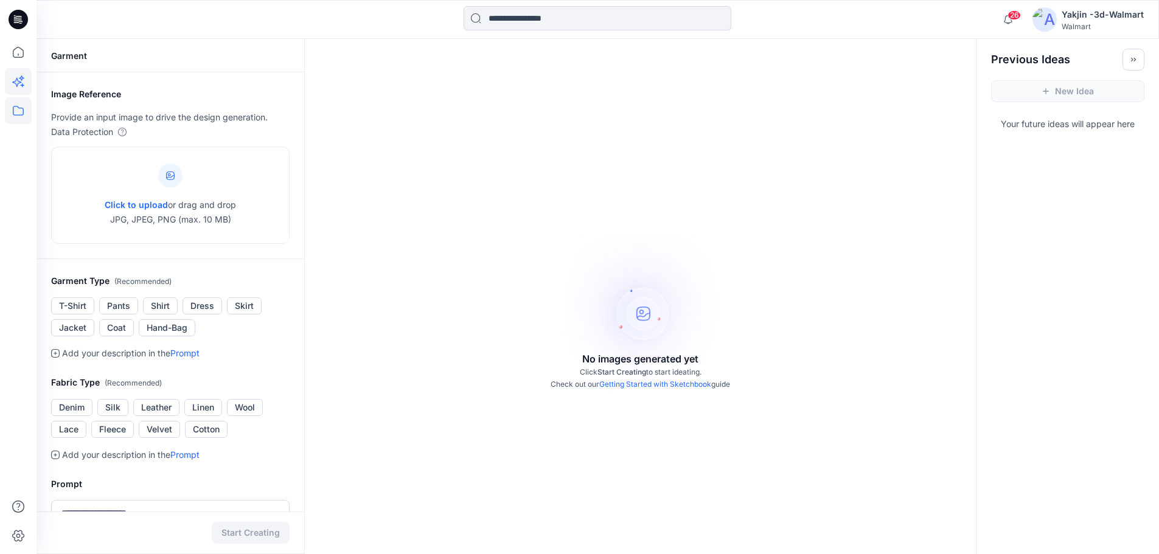
click at [20, 115] on icon at bounding box center [18, 111] width 11 height 10
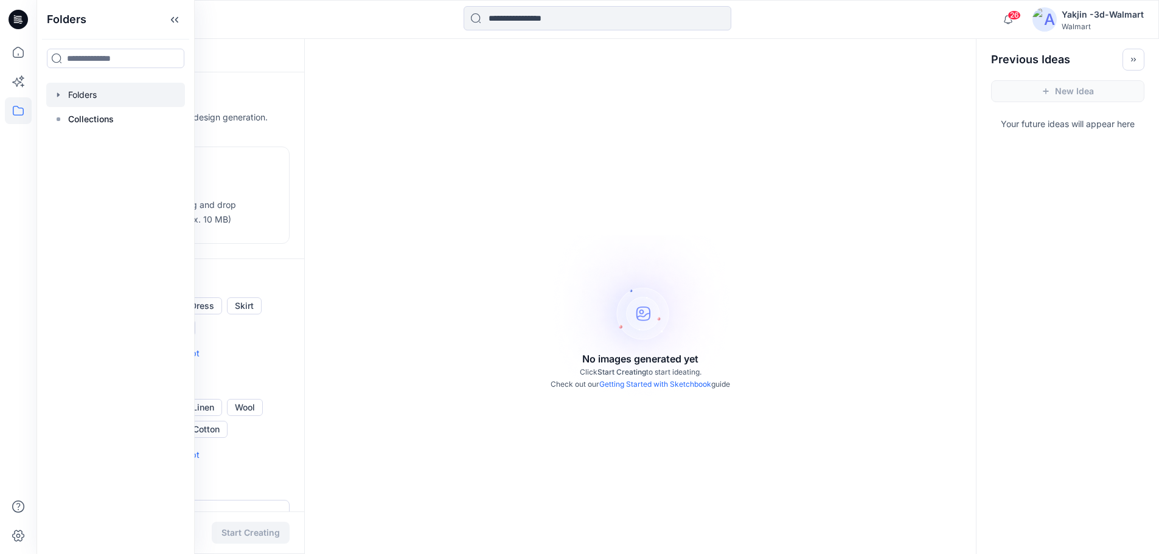
click at [63, 95] on div at bounding box center [115, 95] width 139 height 24
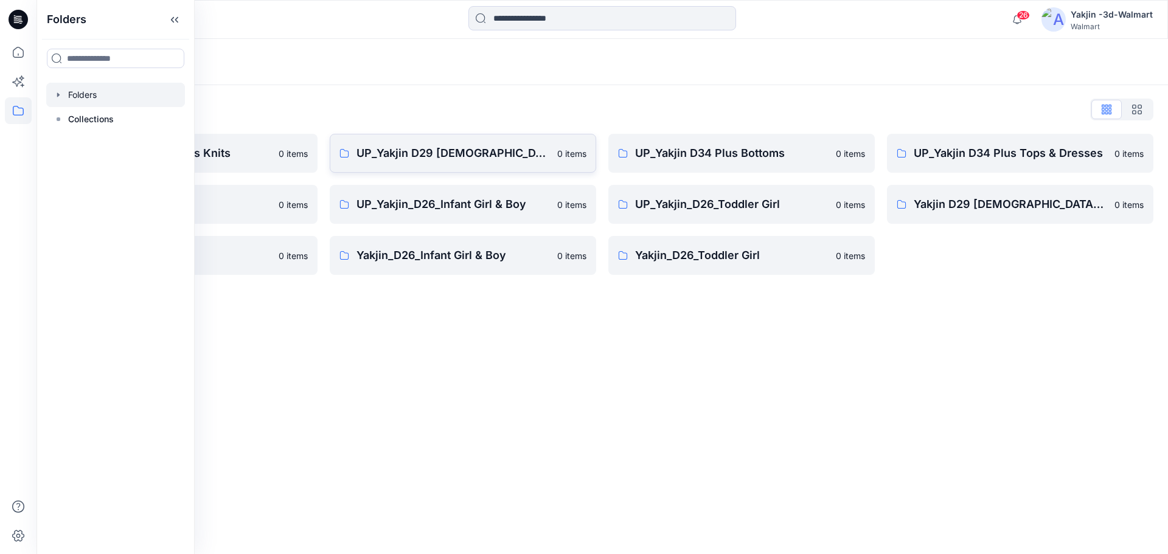
click at [463, 154] on p "UP_Yakjin D29 [DEMOGRAPHIC_DATA] Sleep" at bounding box center [452, 153] width 193 height 17
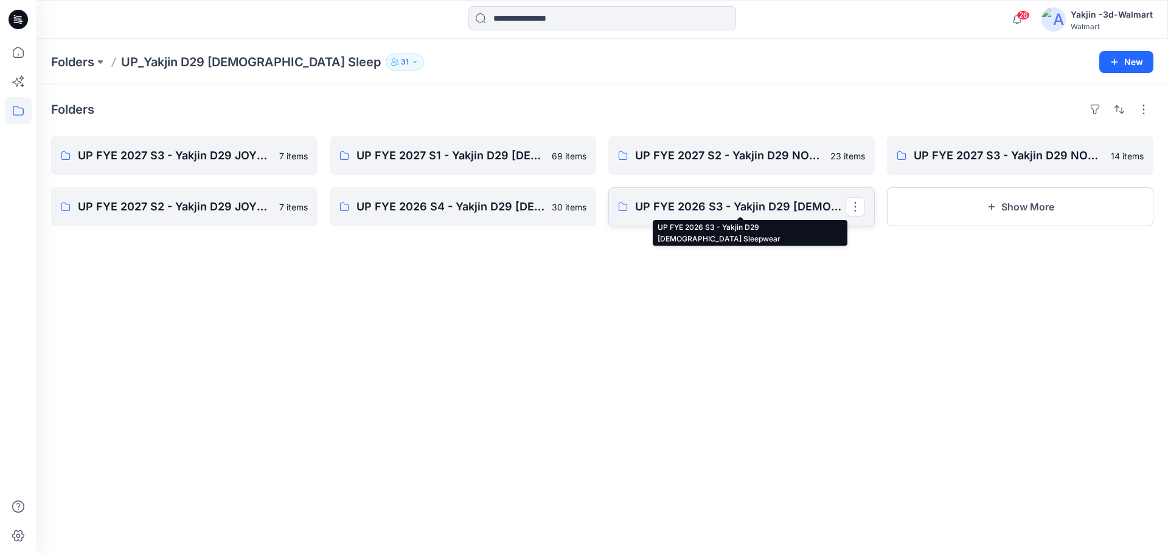
click at [733, 205] on p "UP FYE 2026 S3 - Yakjin D29 Ladies Sleepwear" at bounding box center [740, 206] width 210 height 17
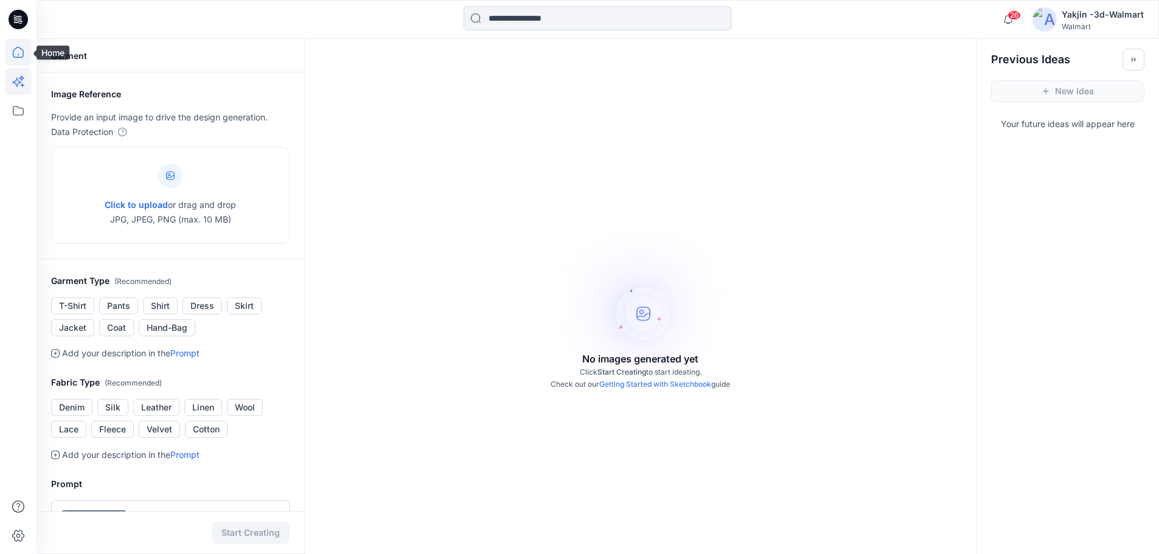
click at [23, 40] on icon at bounding box center [18, 52] width 27 height 27
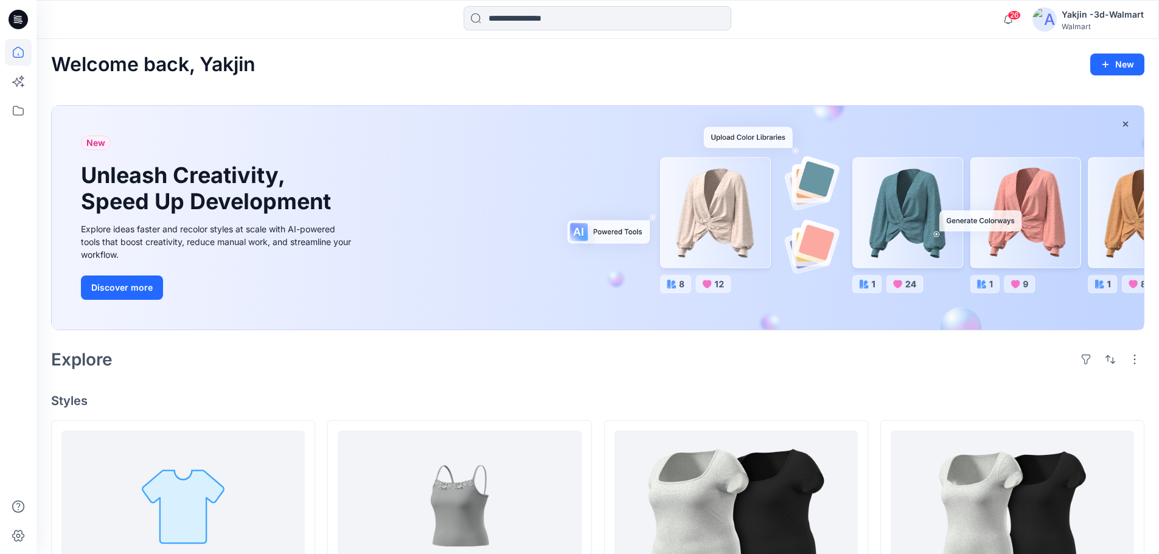
click at [23, 13] on icon at bounding box center [18, 19] width 19 height 19
click at [16, 49] on icon at bounding box center [18, 52] width 27 height 27
click at [11, 112] on icon at bounding box center [18, 110] width 27 height 27
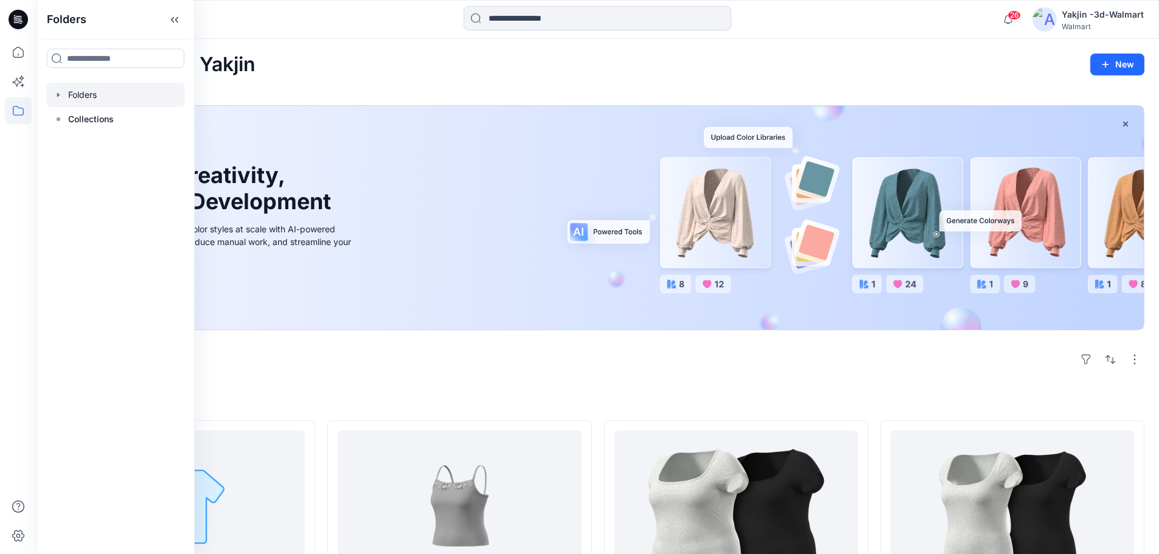
click at [60, 94] on icon "button" at bounding box center [59, 95] width 10 height 10
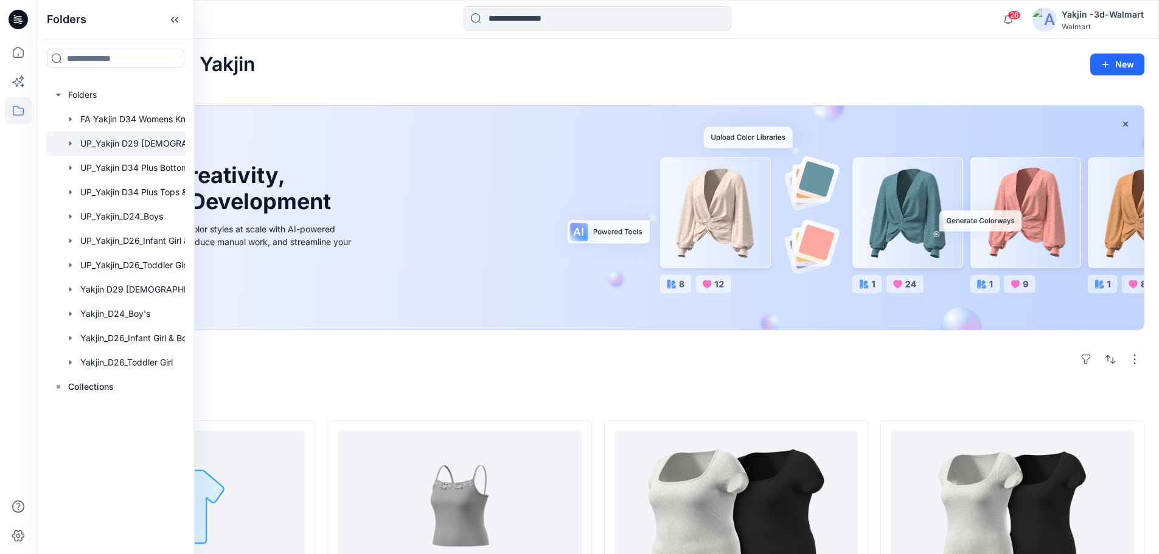
click at [165, 145] on div at bounding box center [131, 143] width 170 height 24
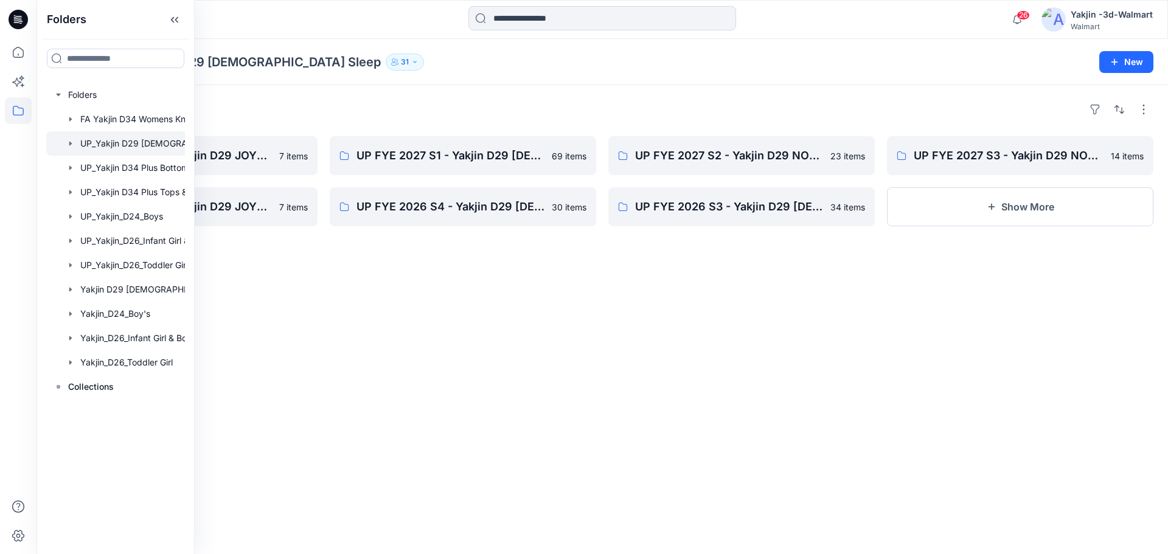
click at [591, 293] on div "Folders UP FYE 2027 S3 - Yakjin D29 JOYSPUN Ladies Sleepwear 7 items UP FYE 202…" at bounding box center [601, 319] width 1131 height 469
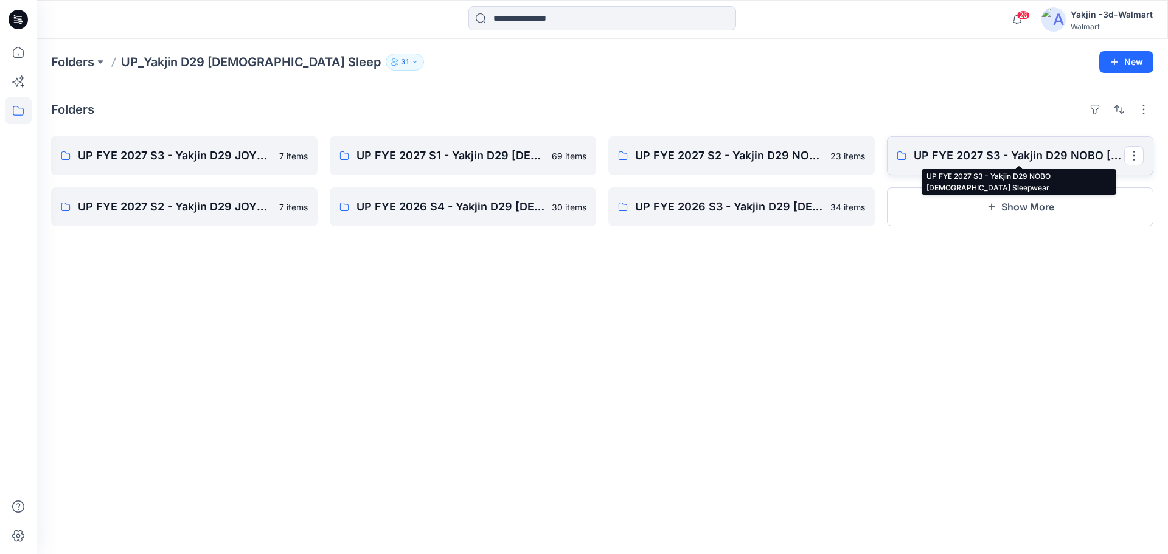
click at [981, 162] on p "UP FYE 2027 S3 - Yakjin D29 NOBO Ladies Sleepwear" at bounding box center [1019, 155] width 210 height 17
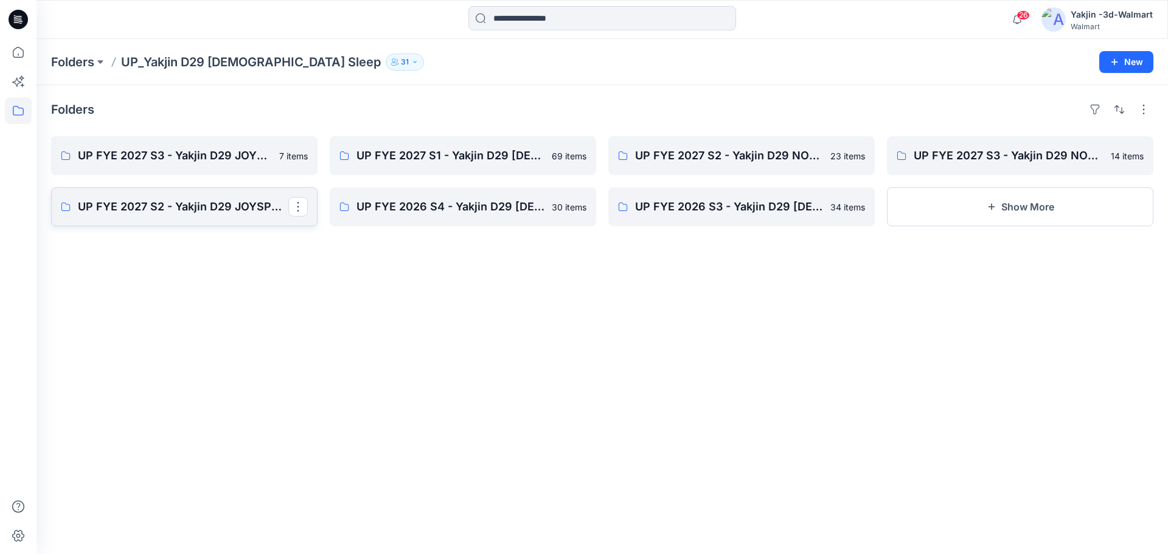
click at [184, 209] on p "UP FYE 2027 S2 - Yakjin D29 JOYSPUN Ladies Sleepwear" at bounding box center [183, 206] width 210 height 17
click at [189, 159] on p "UP FYE 2027 S3 - Yakjin D29 JOYSPUN [DEMOGRAPHIC_DATA] Sleepwear" at bounding box center [183, 155] width 210 height 17
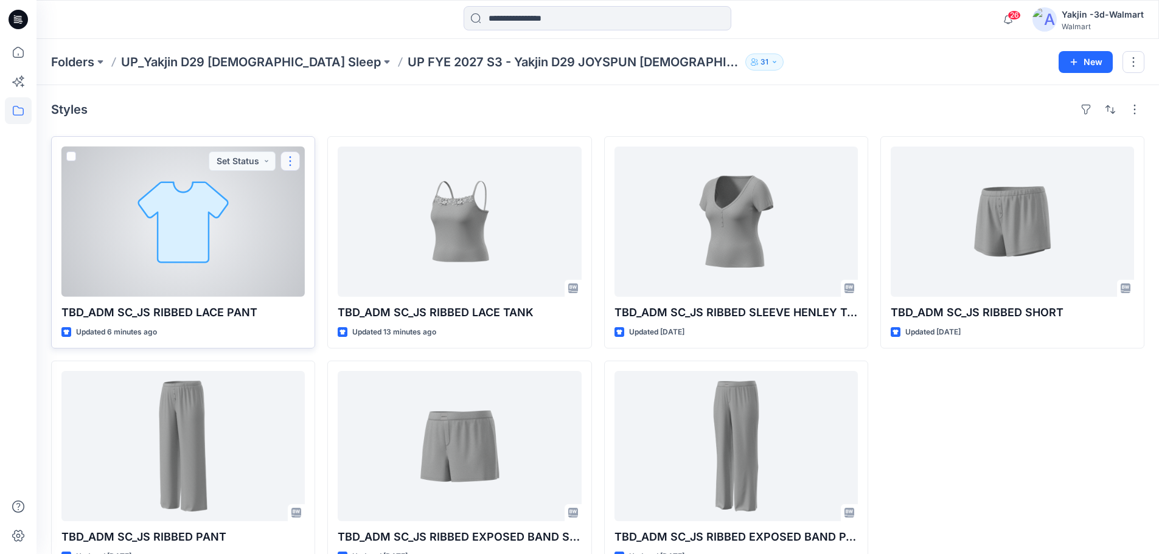
click at [290, 161] on button "button" at bounding box center [289, 160] width 19 height 19
click at [68, 154] on span at bounding box center [71, 156] width 10 height 10
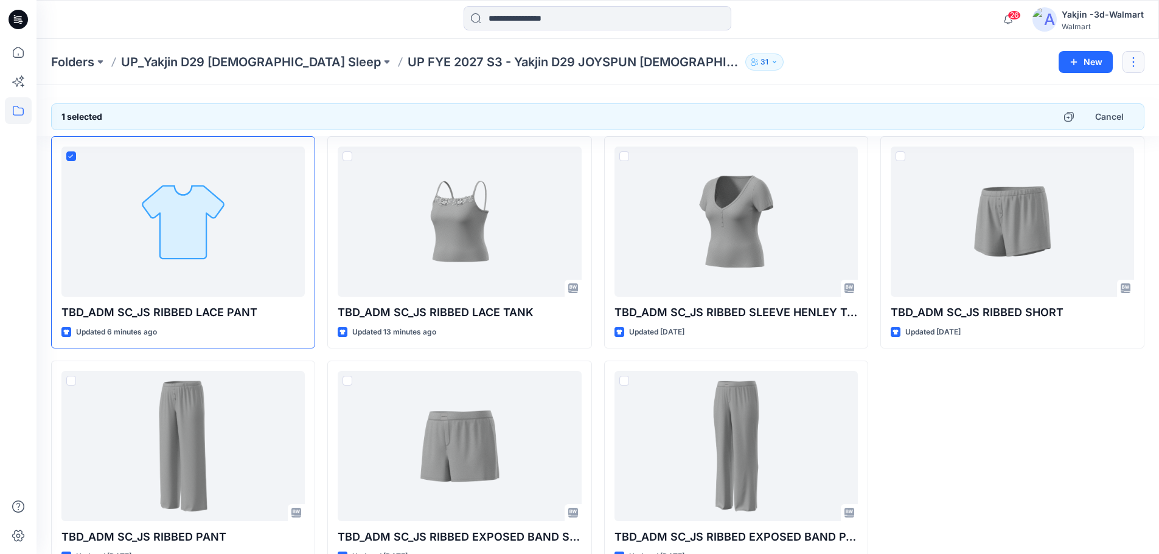
click at [1139, 71] on button "button" at bounding box center [1133, 62] width 22 height 22
click at [862, 74] on div "Folders UP_Yakjin D29 Ladies Sleep UP FYE 2027 S3 - Yakjin D29 JOYSPUN Ladies S…" at bounding box center [597, 62] width 1122 height 46
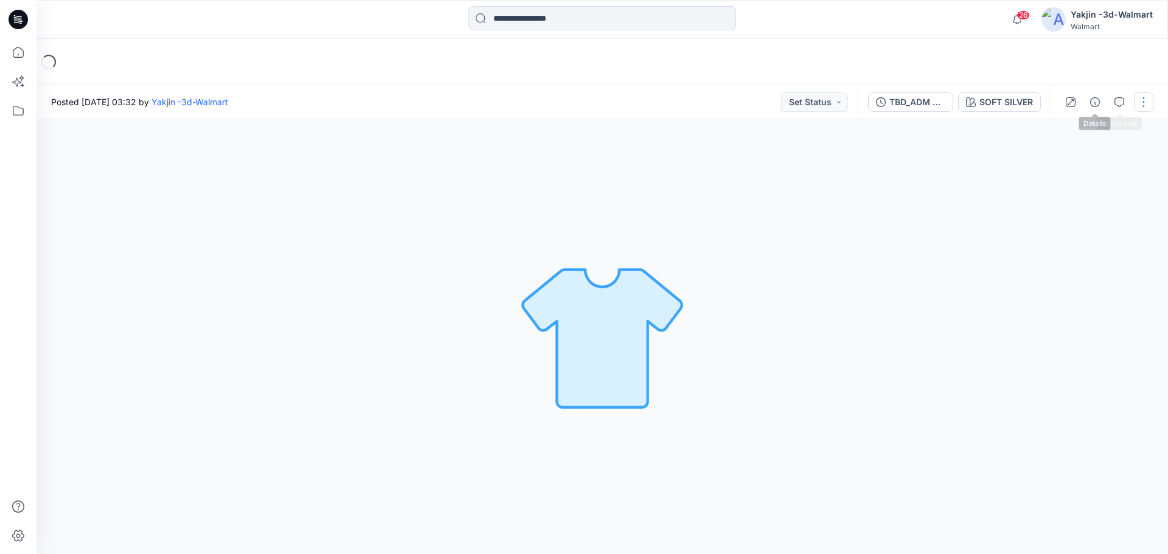
click at [1142, 105] on button "button" at bounding box center [1143, 101] width 19 height 19
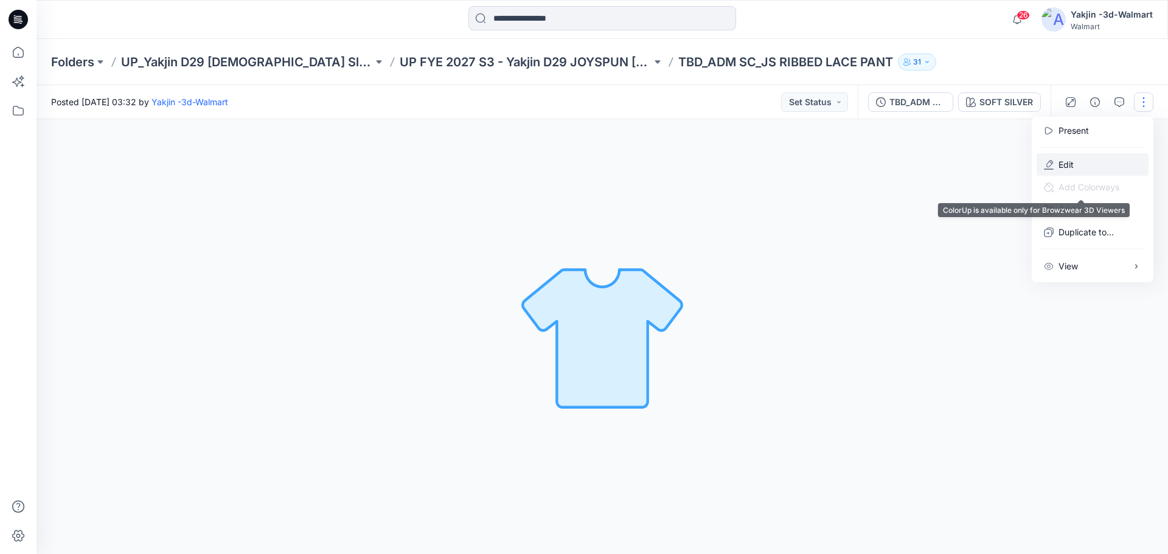
click at [1066, 162] on p "Edit" at bounding box center [1065, 164] width 15 height 13
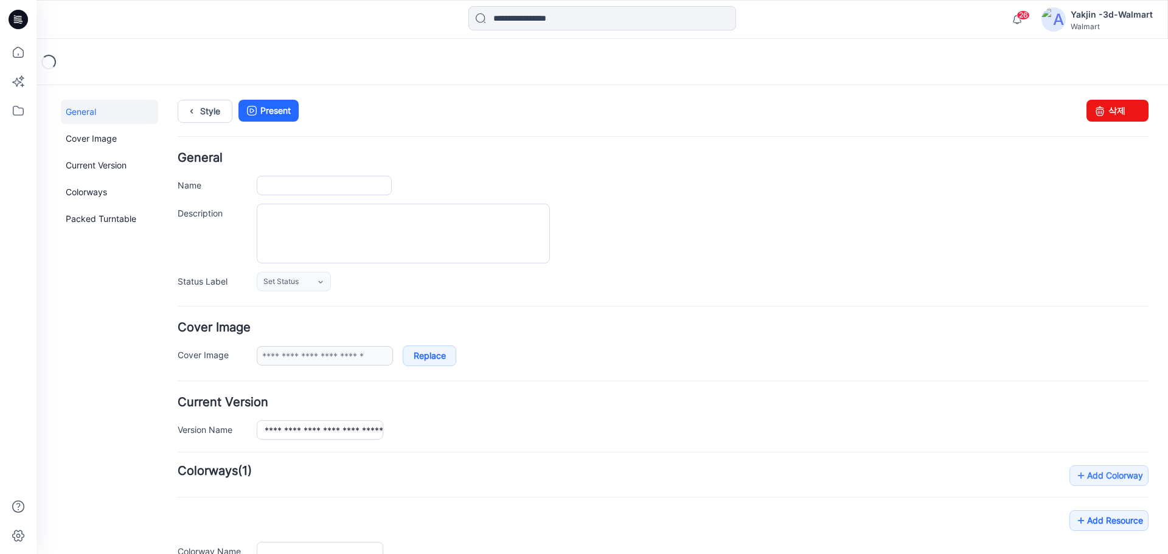
type input "**********"
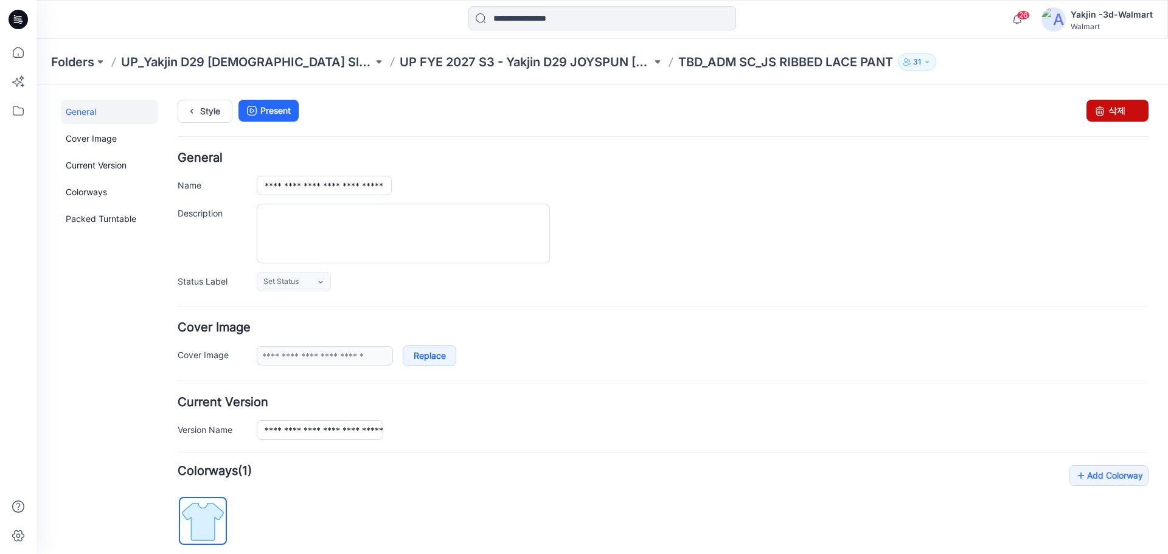
click at [1112, 114] on link "삭제" at bounding box center [1117, 111] width 62 height 22
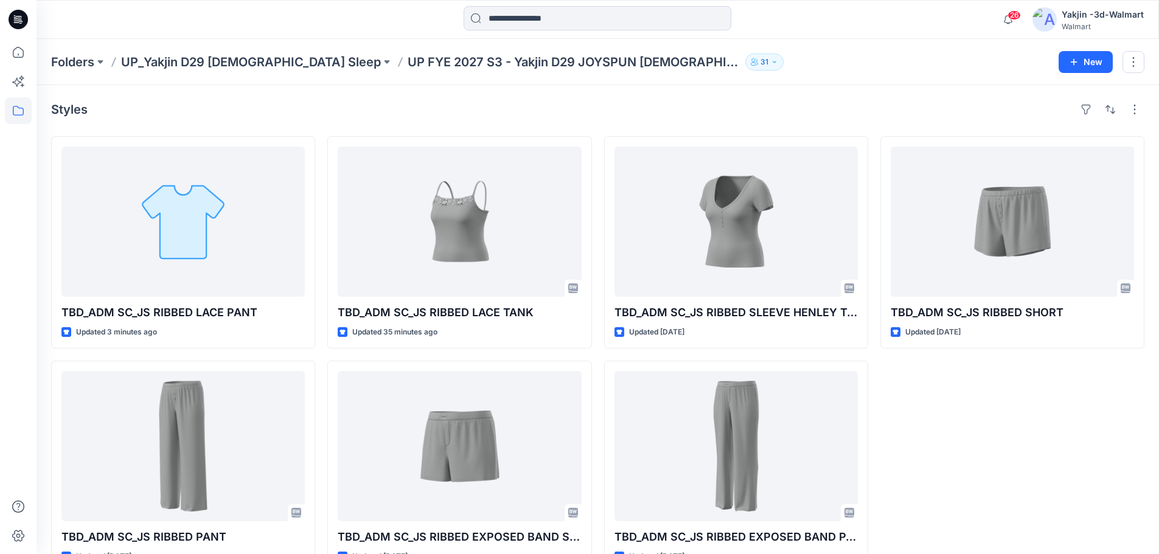
click at [907, 490] on div "TBD_ADM SC_JS RIBBED SHORT Updated [DATE]" at bounding box center [1012, 354] width 264 height 437
